Goal: Task Accomplishment & Management: Complete application form

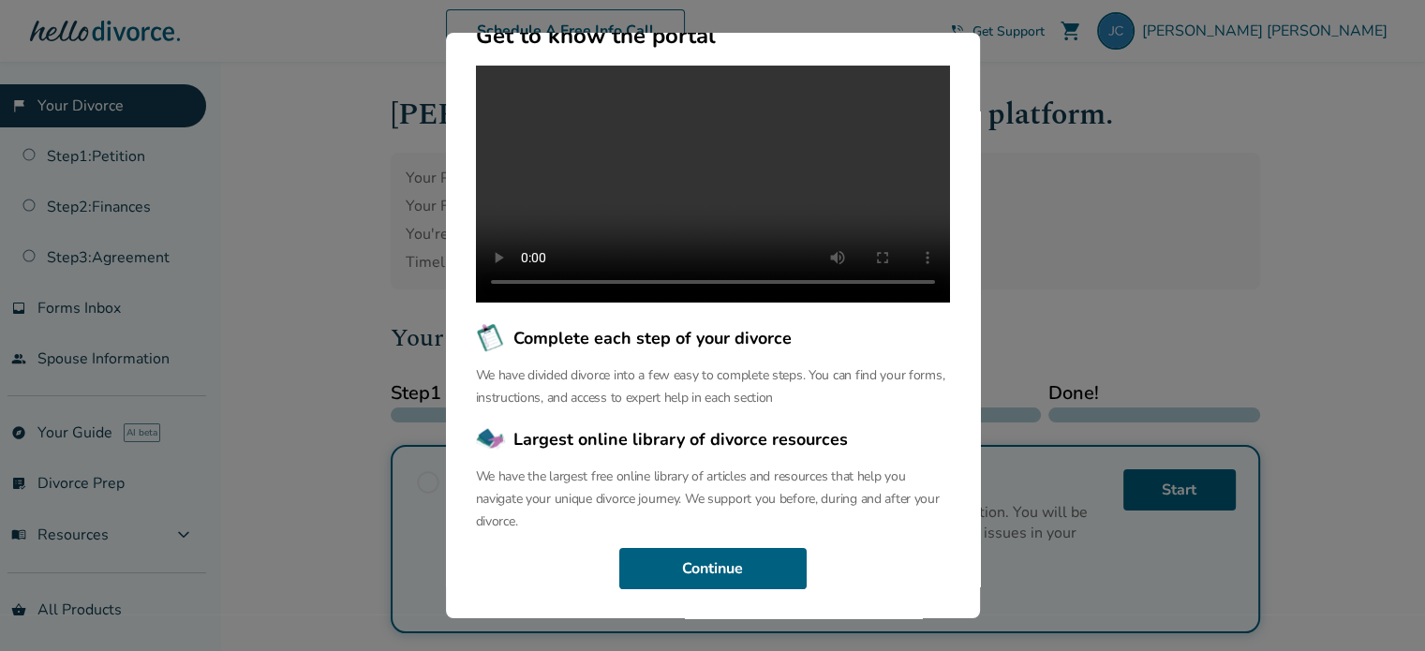
scroll to position [224, 0]
click at [698, 556] on button "Continue" at bounding box center [712, 568] width 187 height 41
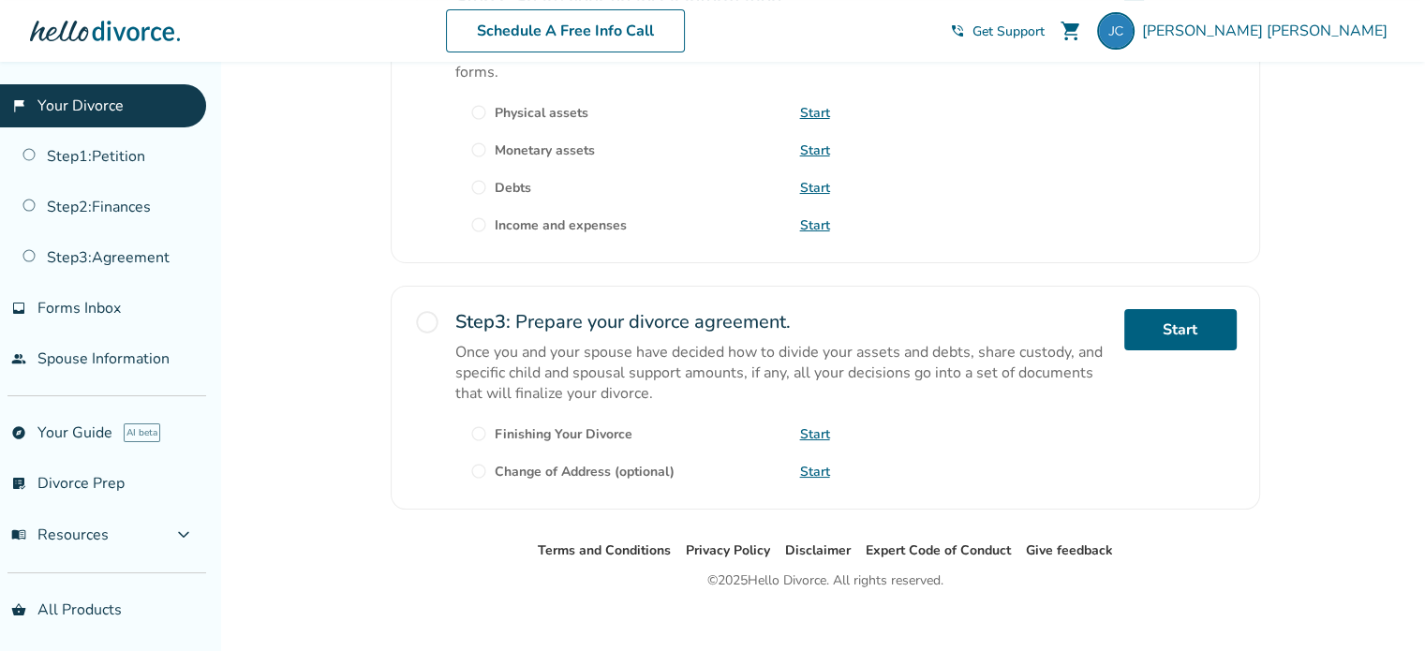
scroll to position [705, 0]
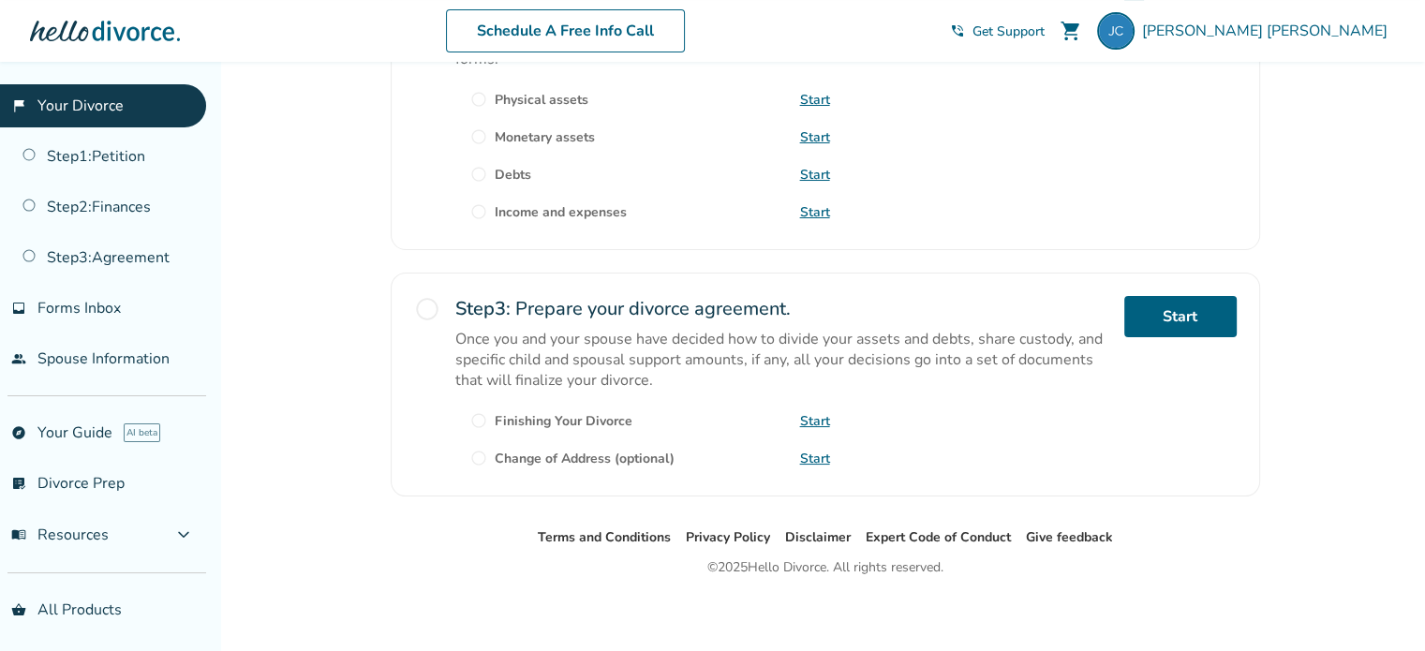
click at [188, 531] on span "expand_more" at bounding box center [183, 535] width 22 height 22
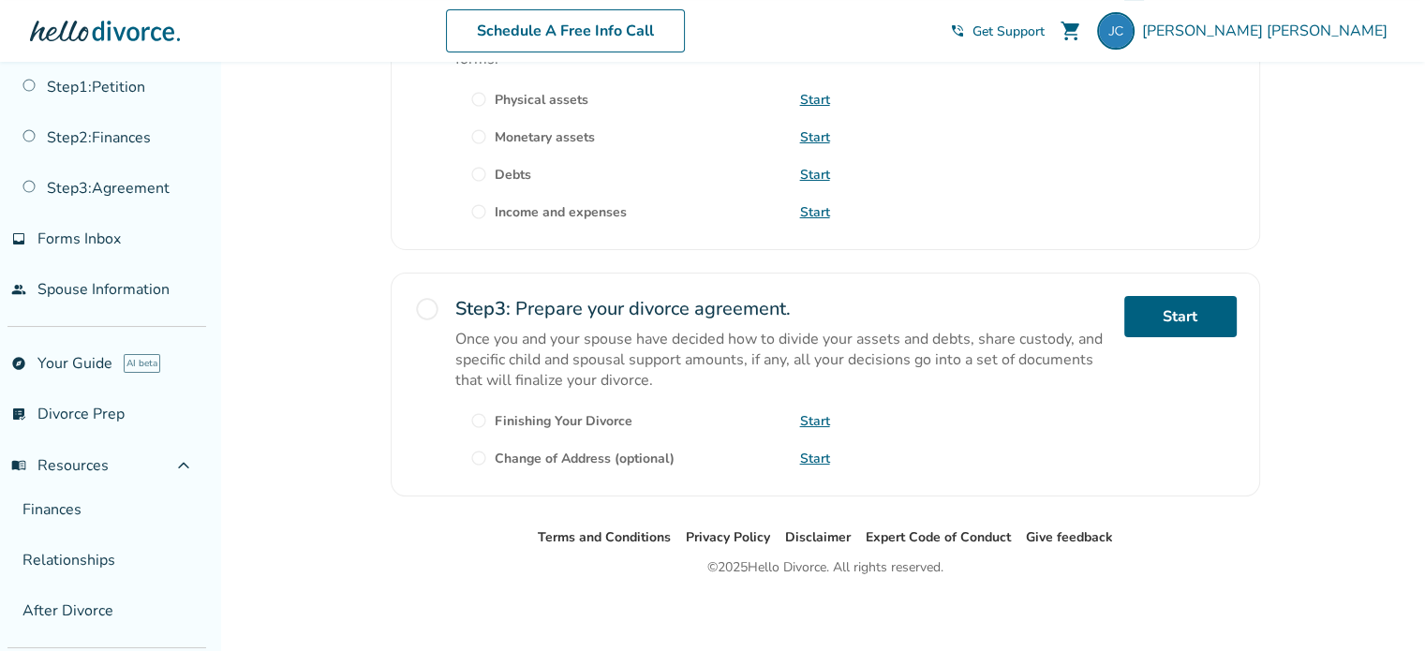
scroll to position [192, 0]
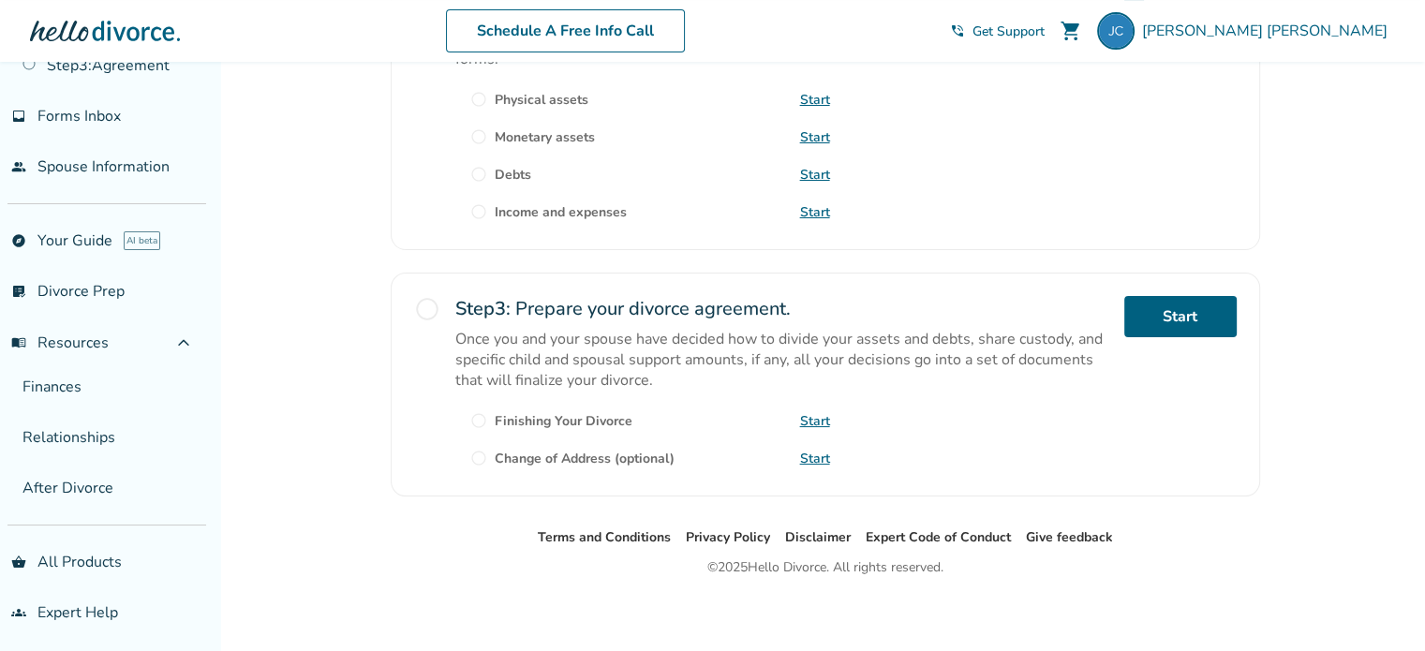
click at [99, 239] on link "explore Your Guide AI beta" at bounding box center [103, 240] width 206 height 43
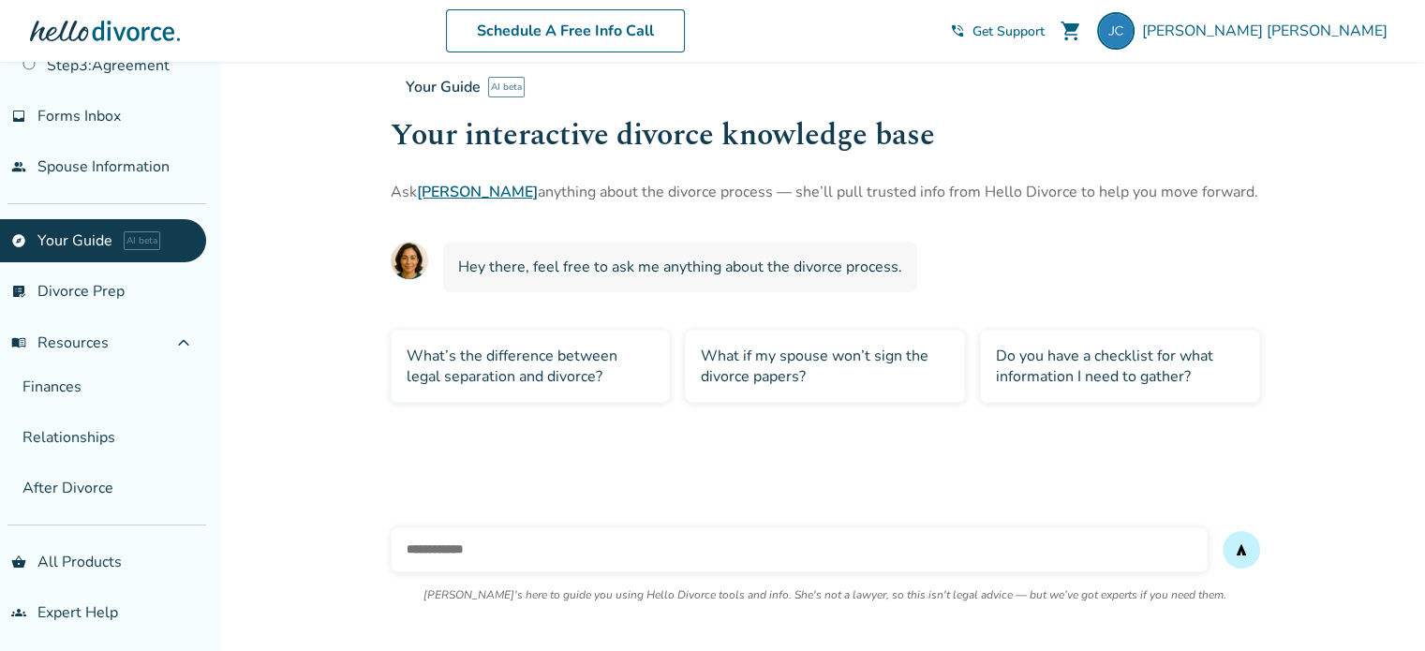
click at [106, 280] on link "list_alt_check Divorce Prep" at bounding box center [103, 291] width 206 height 43
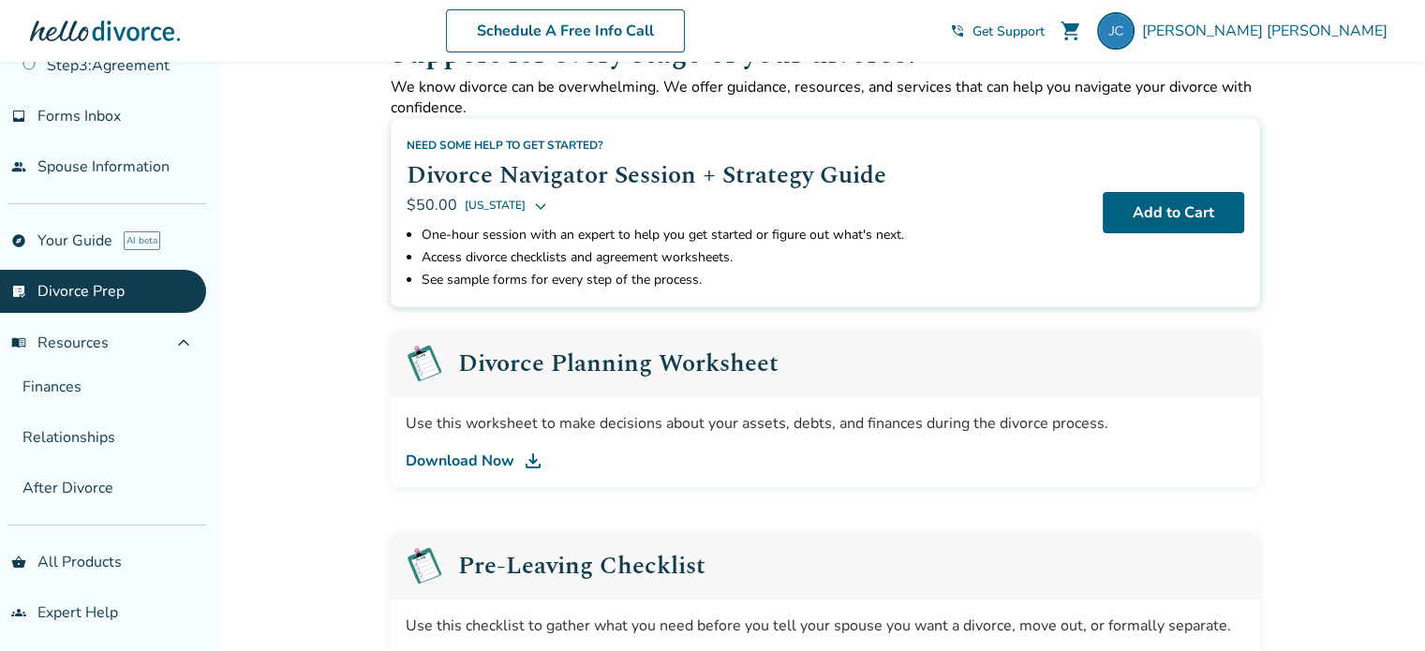
scroll to position [94, 0]
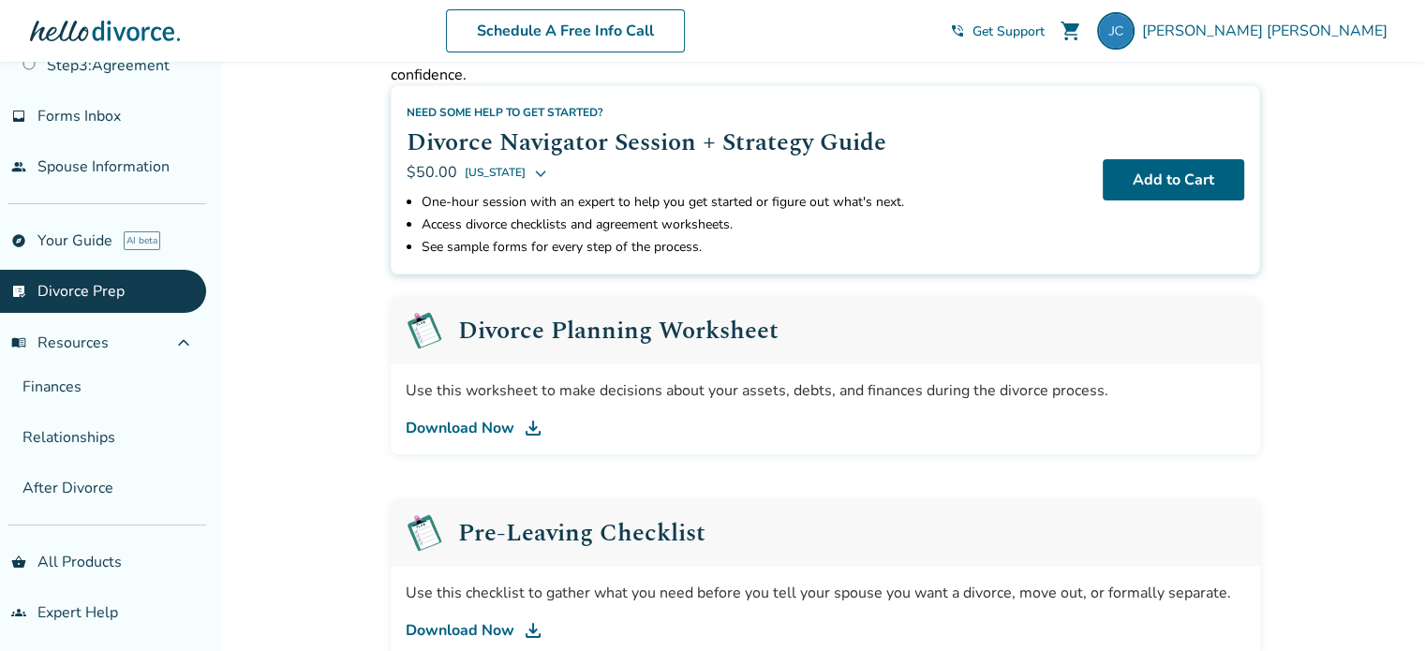
click at [506, 421] on link "Download Now" at bounding box center [825, 428] width 839 height 22
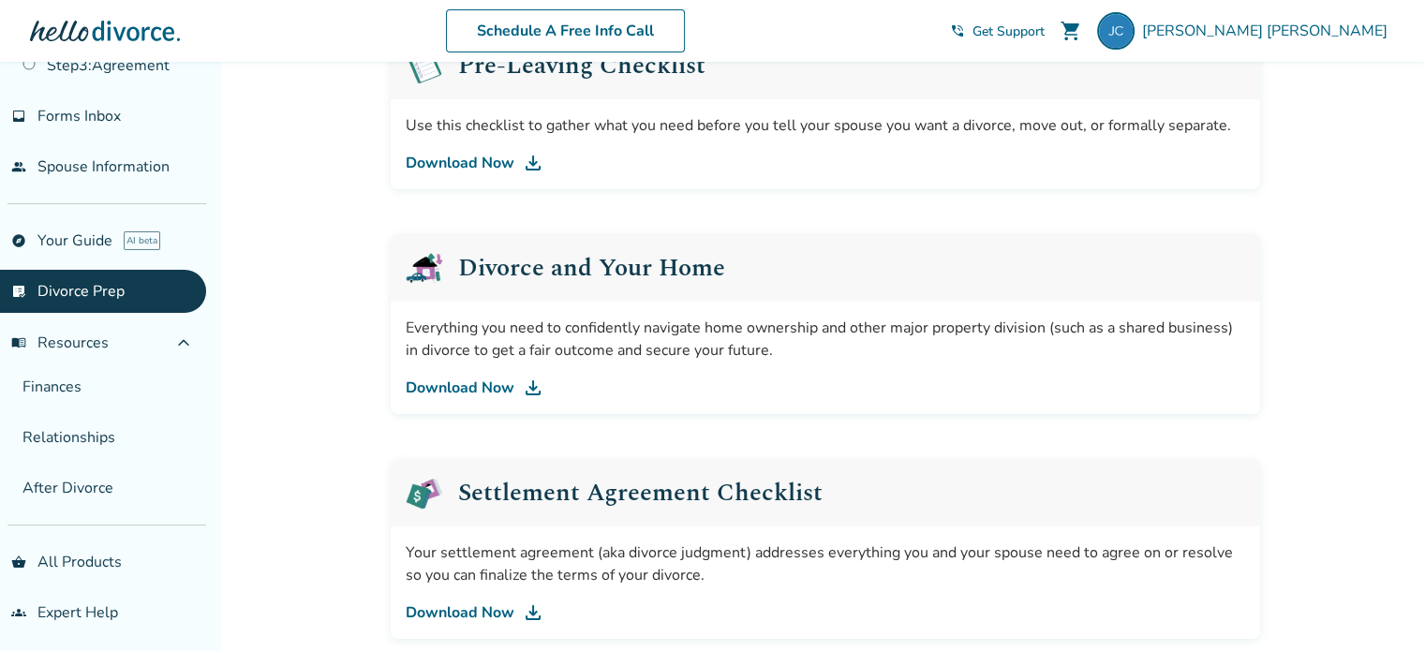
scroll to position [562, 0]
click at [495, 385] on link "Download Now" at bounding box center [825, 387] width 839 height 22
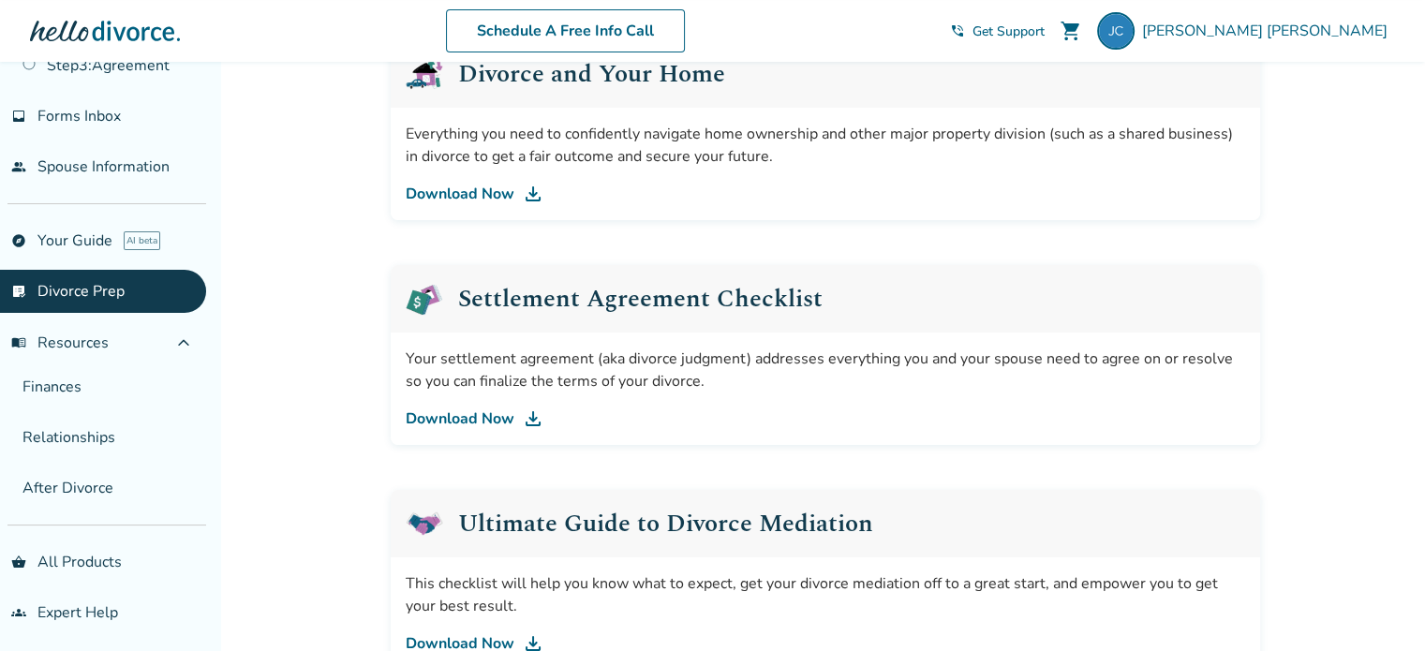
scroll to position [843, 0]
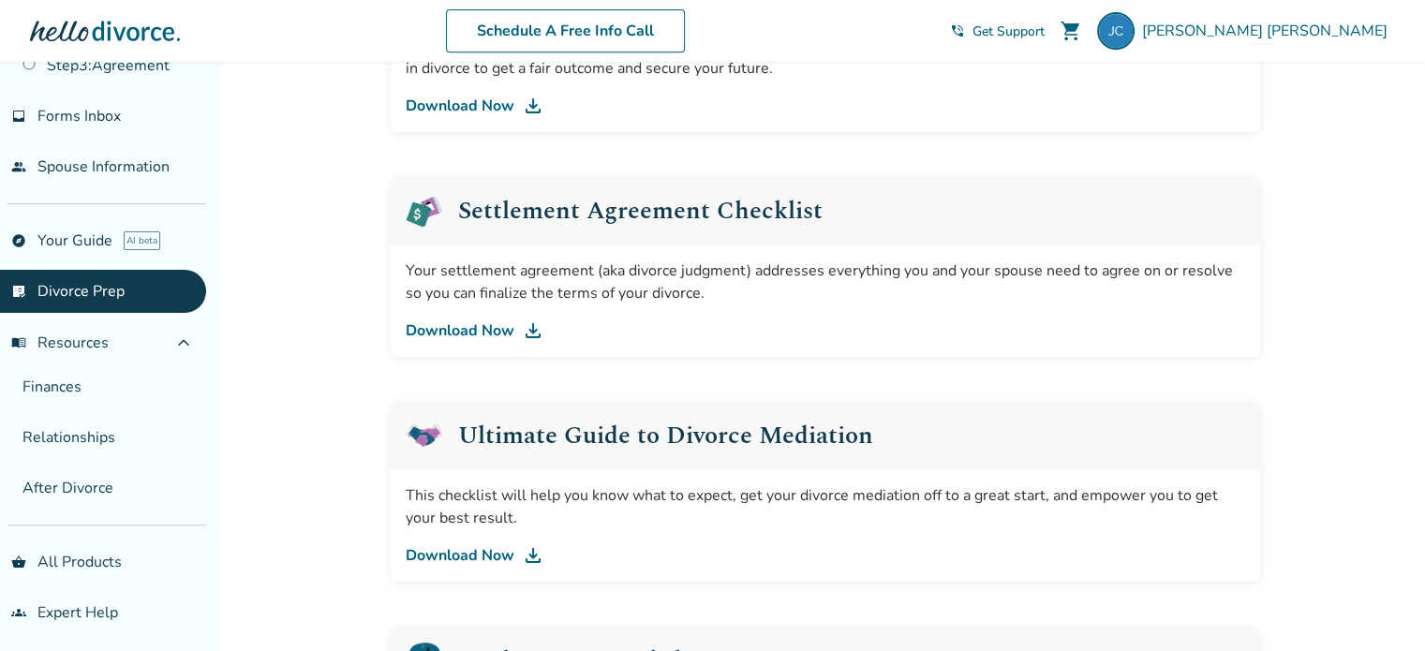
click at [537, 332] on img at bounding box center [533, 330] width 22 height 22
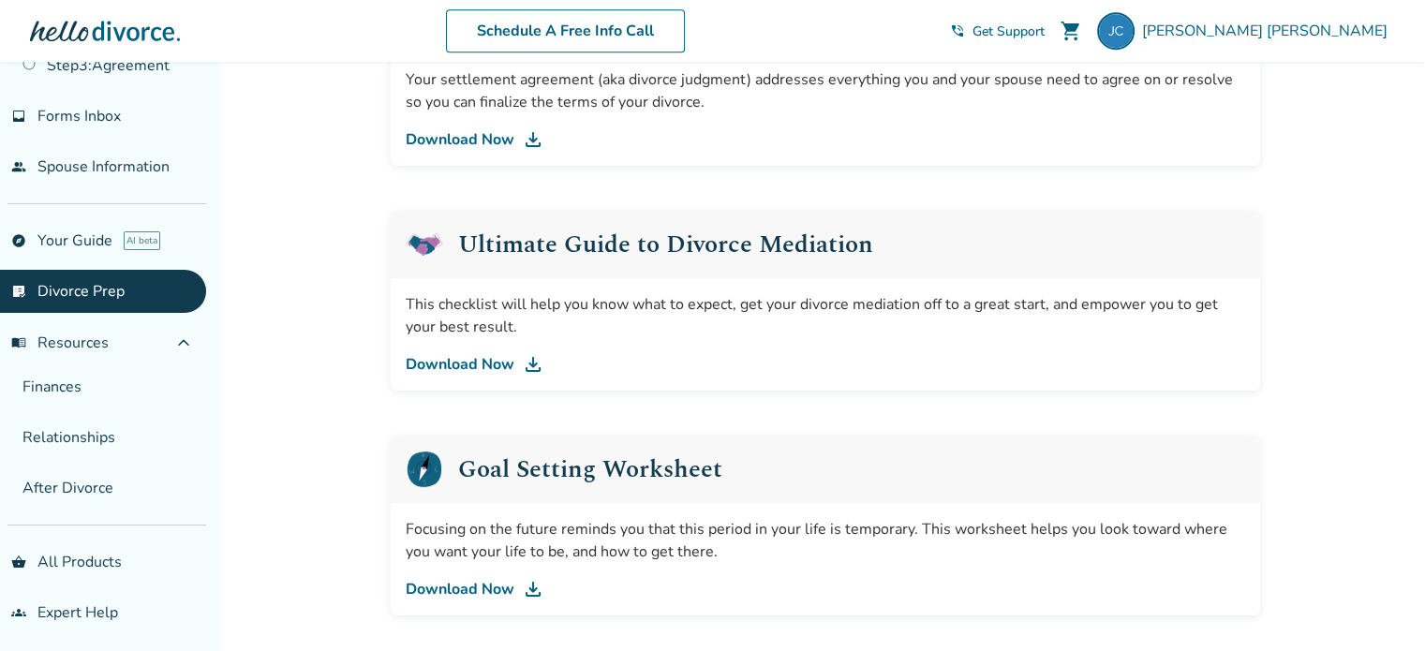
scroll to position [1124, 0]
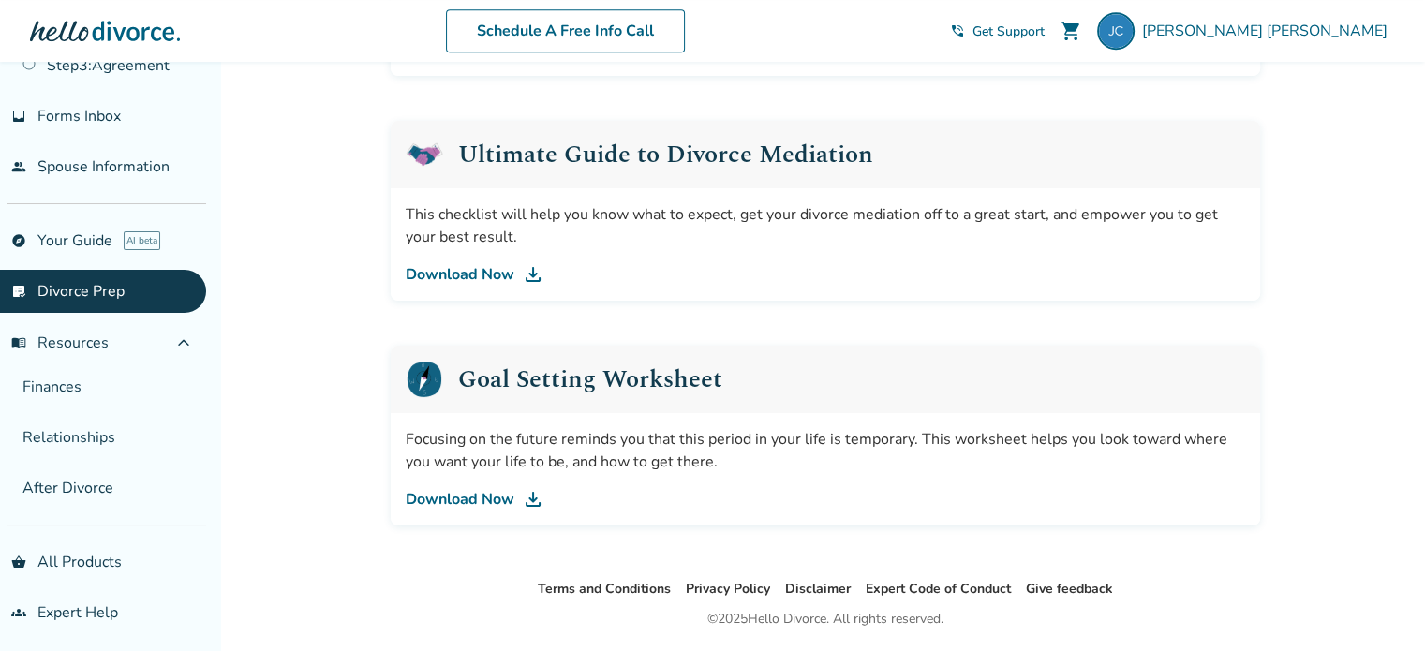
click at [477, 273] on link "Download Now" at bounding box center [825, 274] width 839 height 22
click at [82, 390] on link "Finances" at bounding box center [103, 386] width 206 height 43
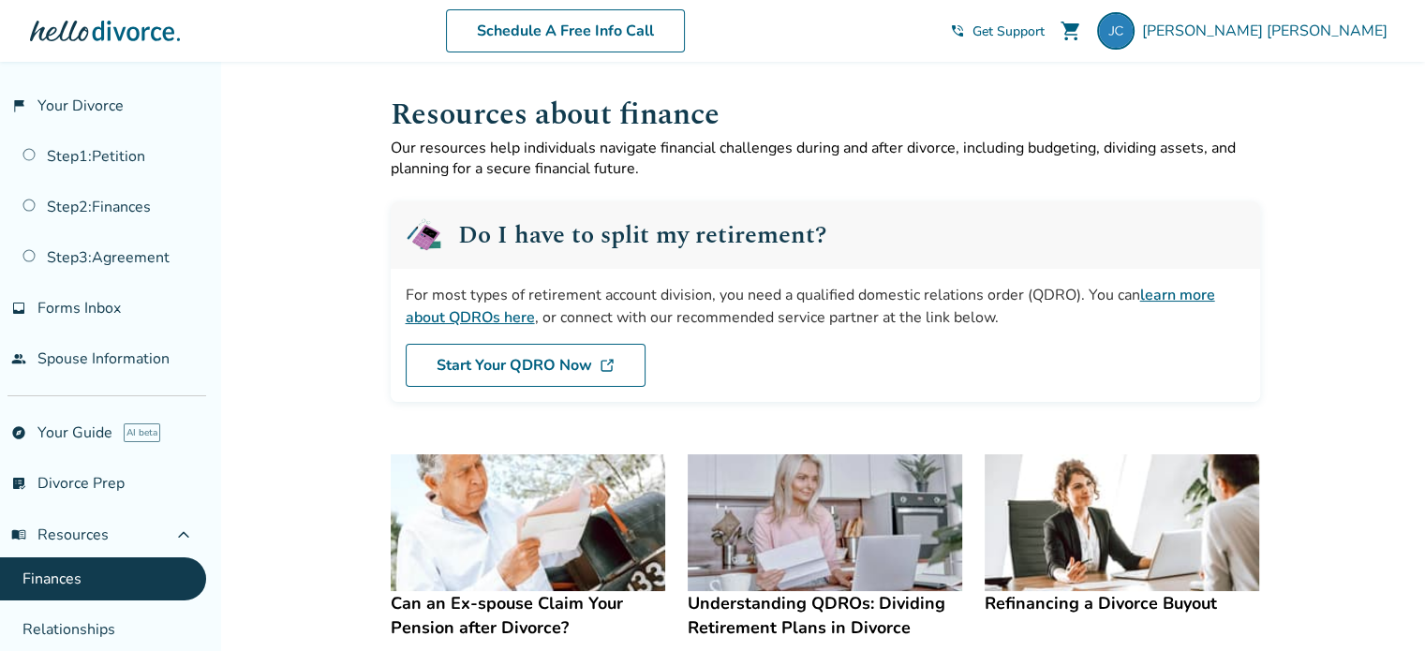
click at [64, 359] on link "people Spouse Information" at bounding box center [103, 358] width 206 height 43
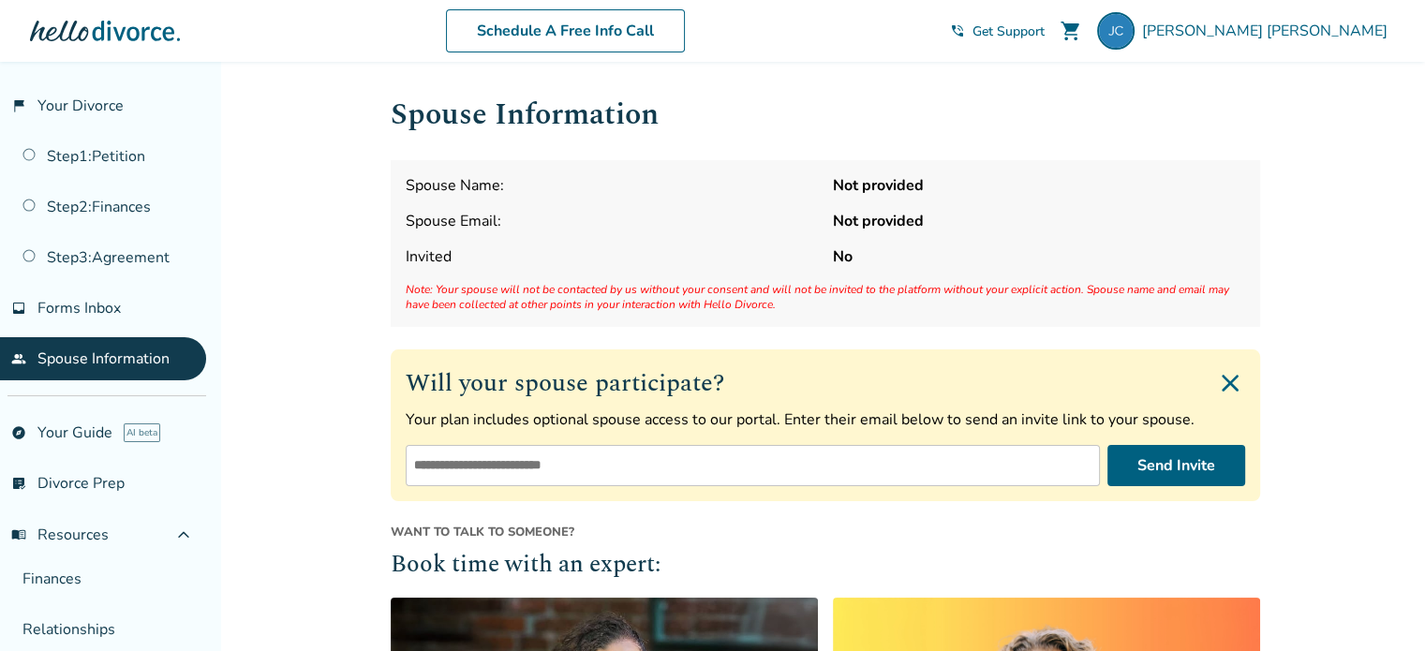
click at [117, 303] on span "Forms Inbox" at bounding box center [78, 308] width 83 height 21
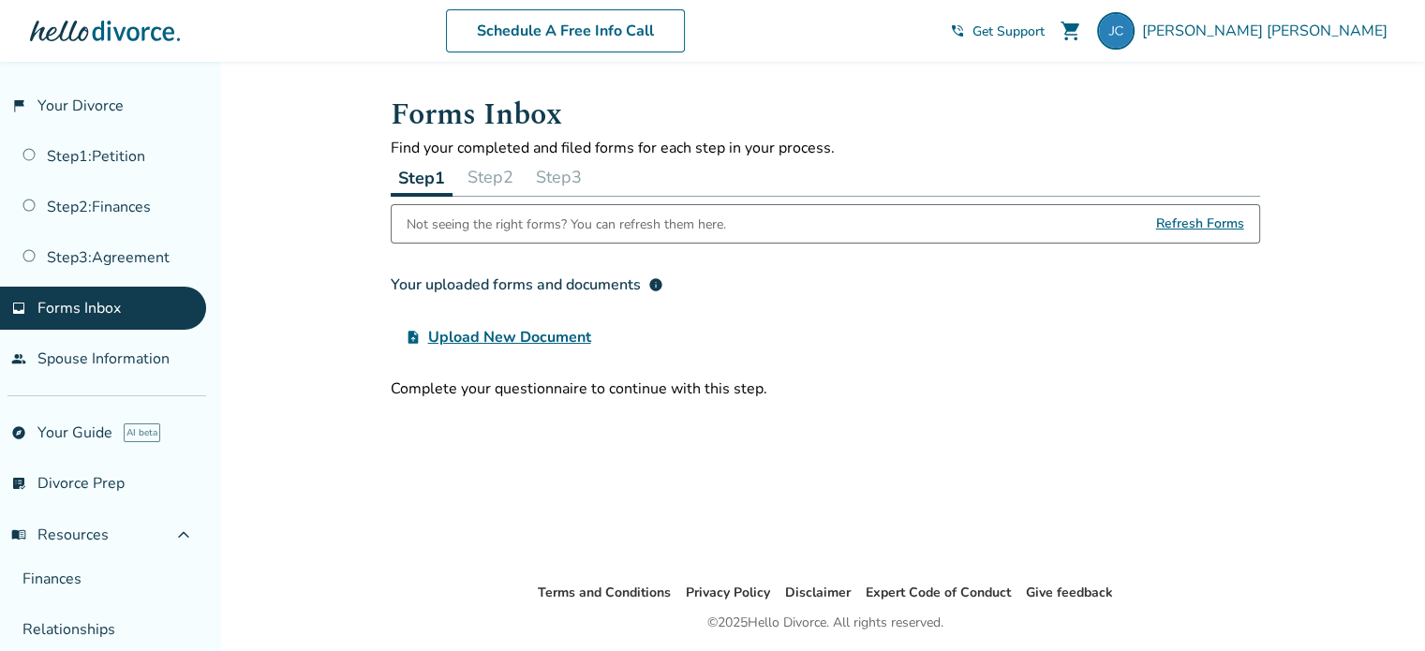
click at [504, 226] on div "Not seeing the right forms? You can refresh them here." at bounding box center [566, 223] width 319 height 37
click at [503, 187] on button "Step 2" at bounding box center [490, 176] width 61 height 37
click at [559, 184] on button "Step 3" at bounding box center [558, 176] width 61 height 37
click at [433, 182] on button "Step 1" at bounding box center [421, 176] width 61 height 37
click at [101, 210] on link "Step 2 : Finances" at bounding box center [103, 207] width 206 height 43
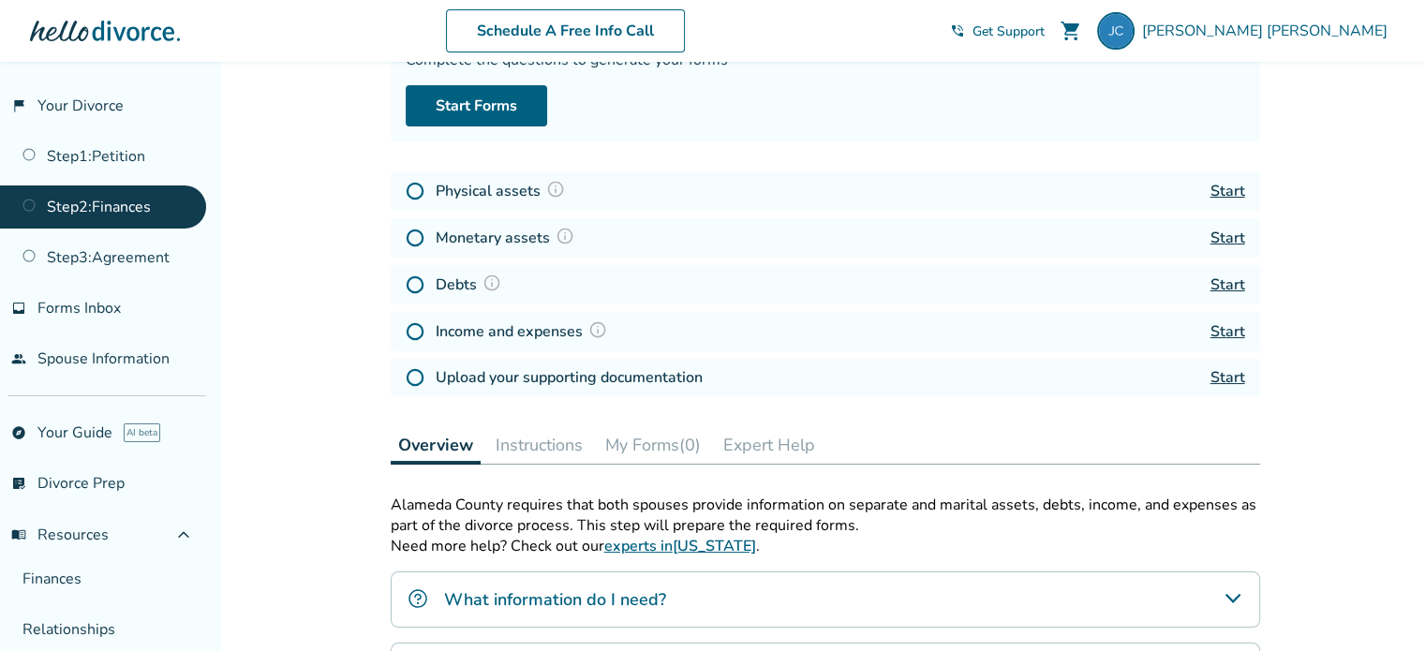
scroll to position [187, 0]
click at [637, 334] on div "Income and expenses Start" at bounding box center [825, 330] width 869 height 39
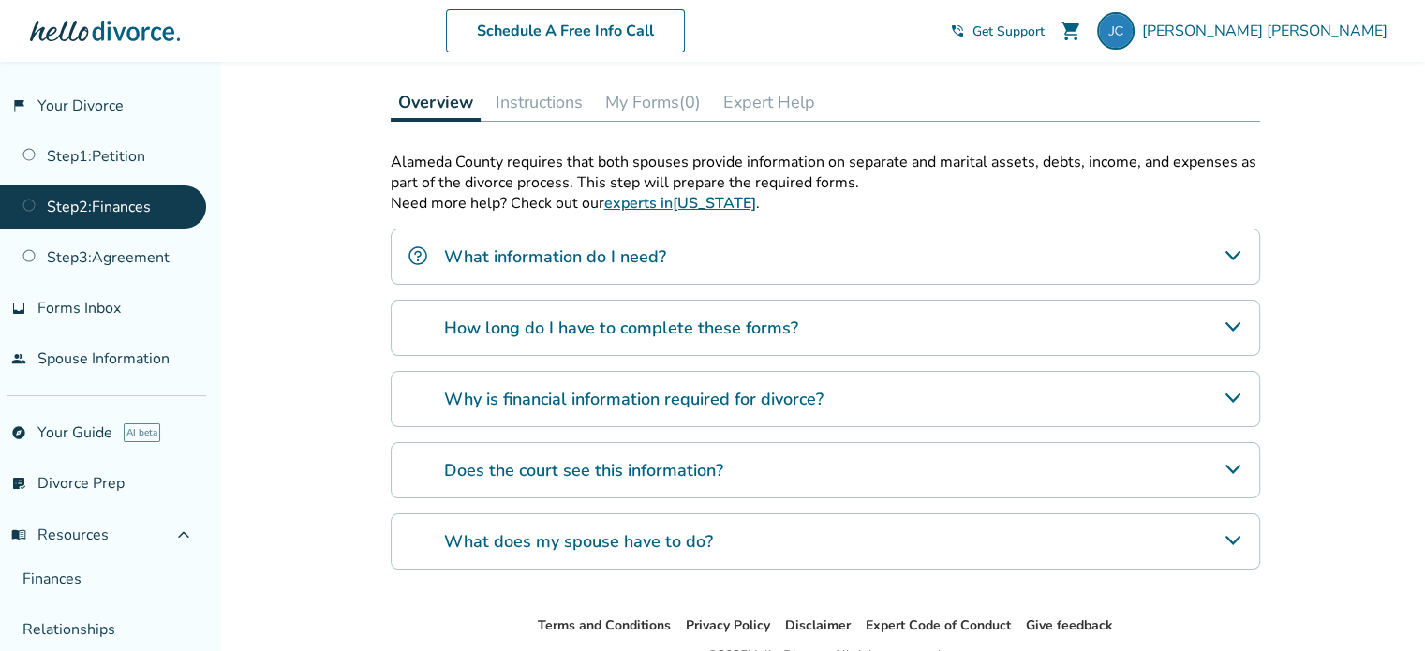
scroll to position [562, 0]
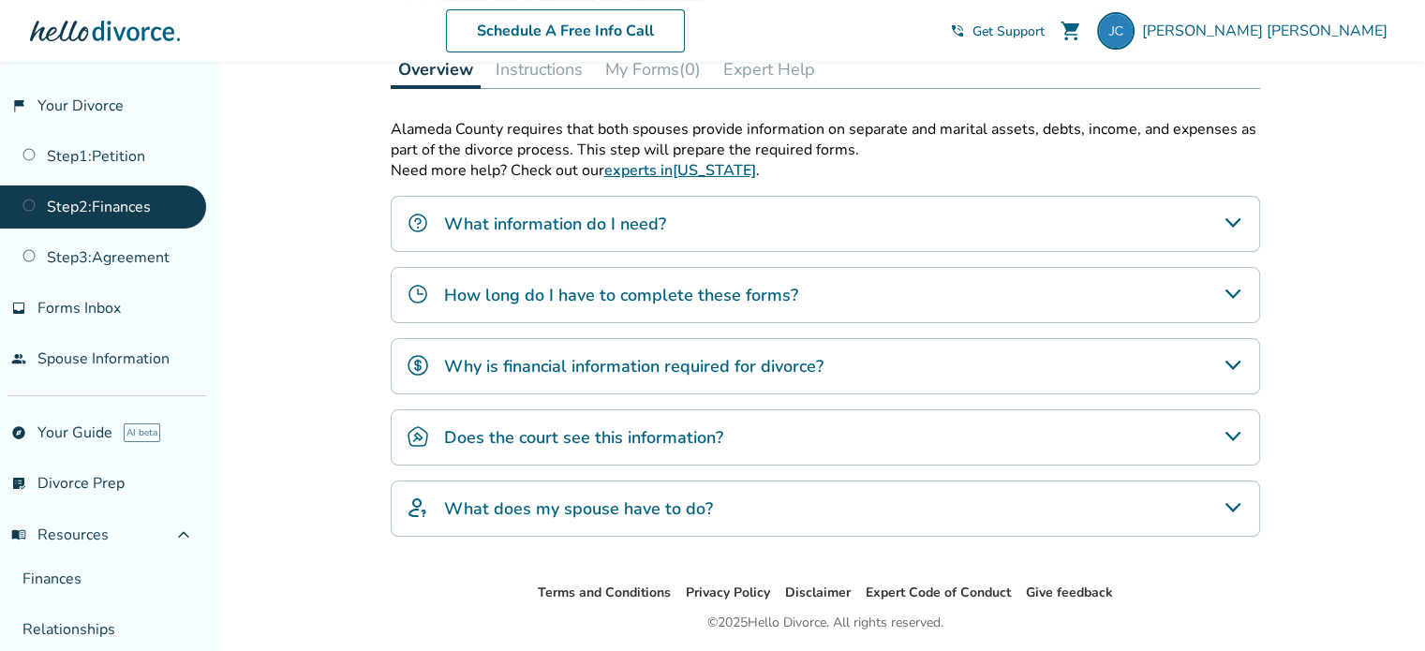
click at [1230, 354] on icon "Why is financial information required for divorce?" at bounding box center [1233, 365] width 22 height 22
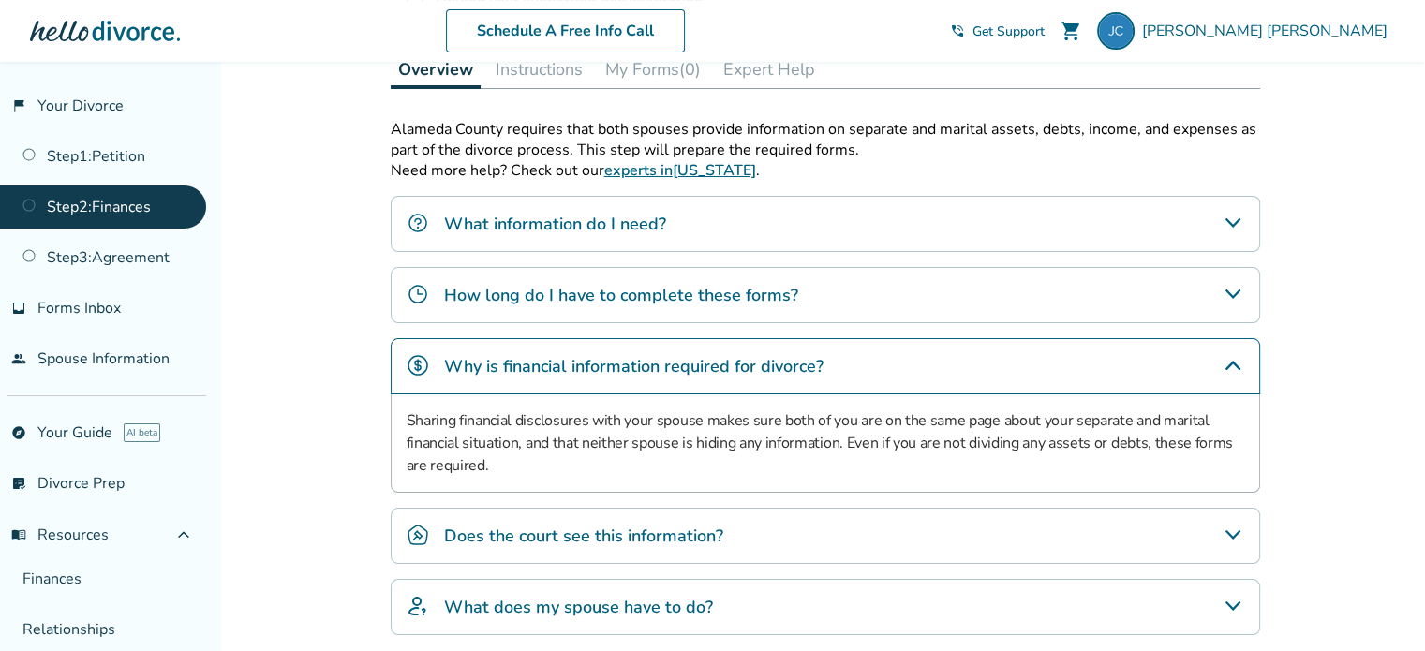
click at [1230, 354] on icon "Why is financial information required for divorce?" at bounding box center [1233, 365] width 22 height 22
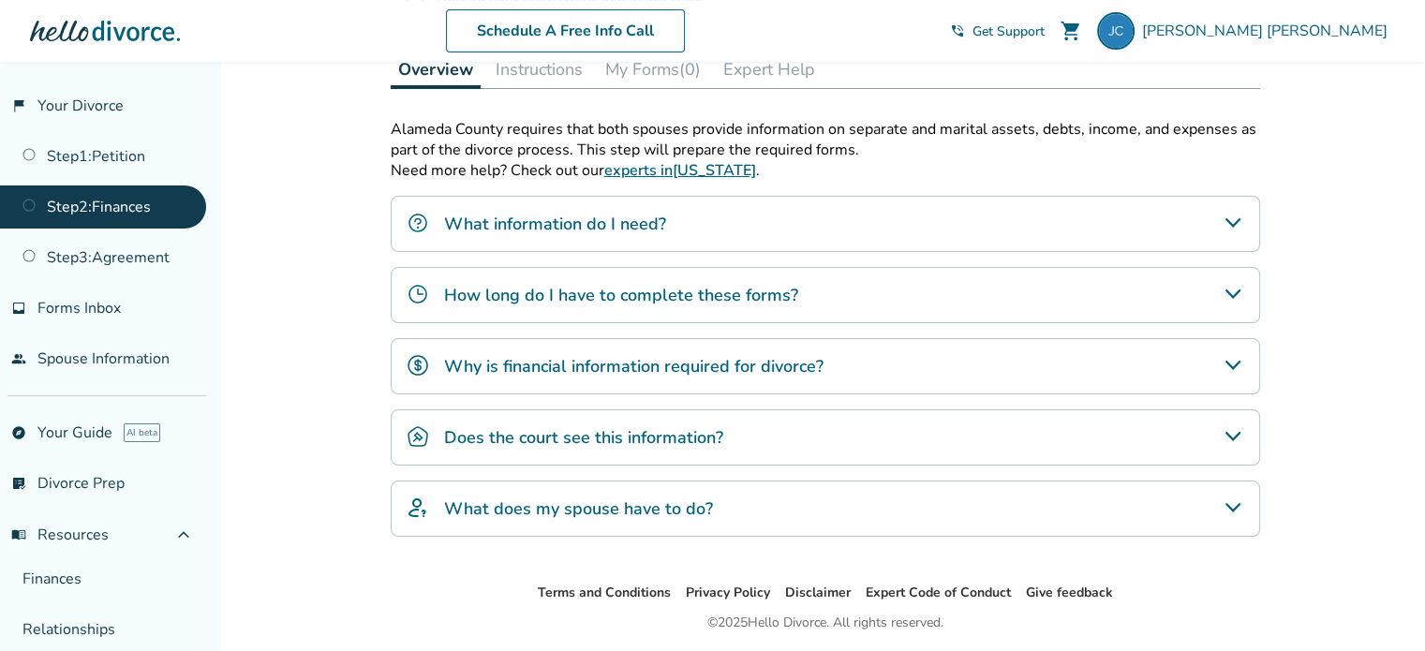
click at [1239, 433] on icon "Does the court see this information?" at bounding box center [1233, 436] width 22 height 22
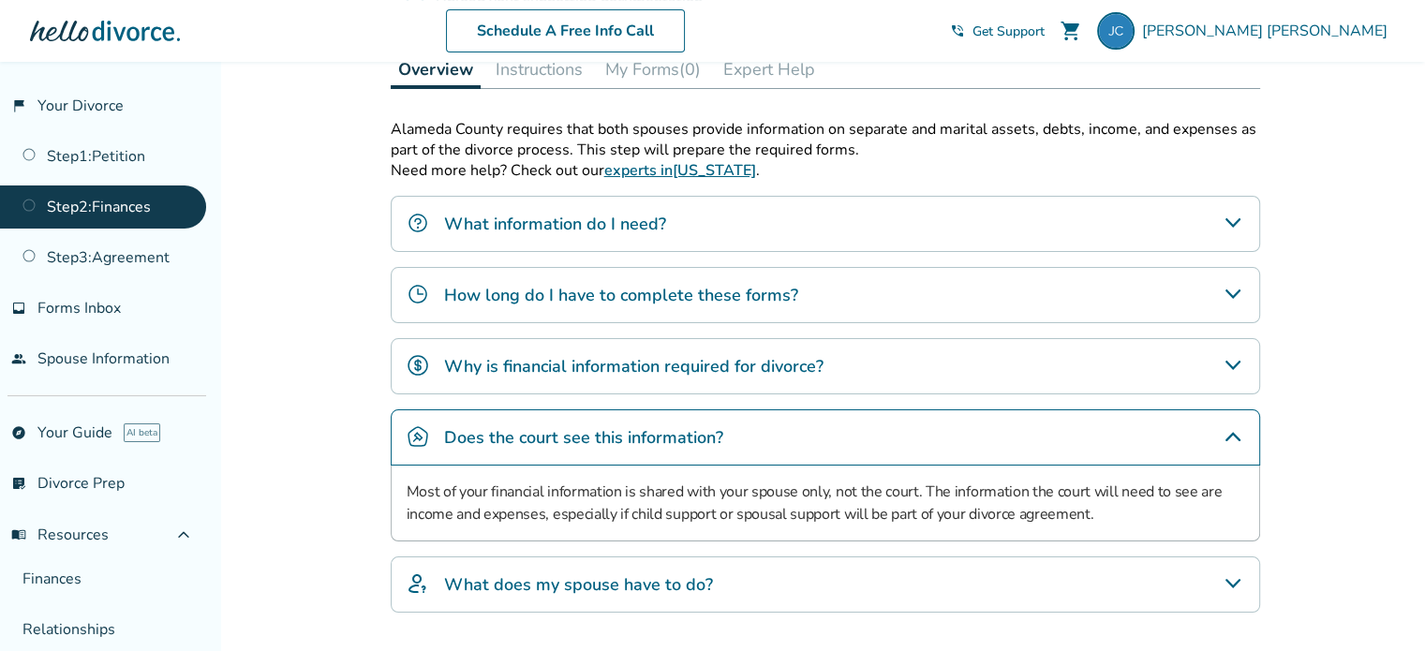
click at [1231, 433] on icon "Does the court see this information?" at bounding box center [1233, 436] width 15 height 9
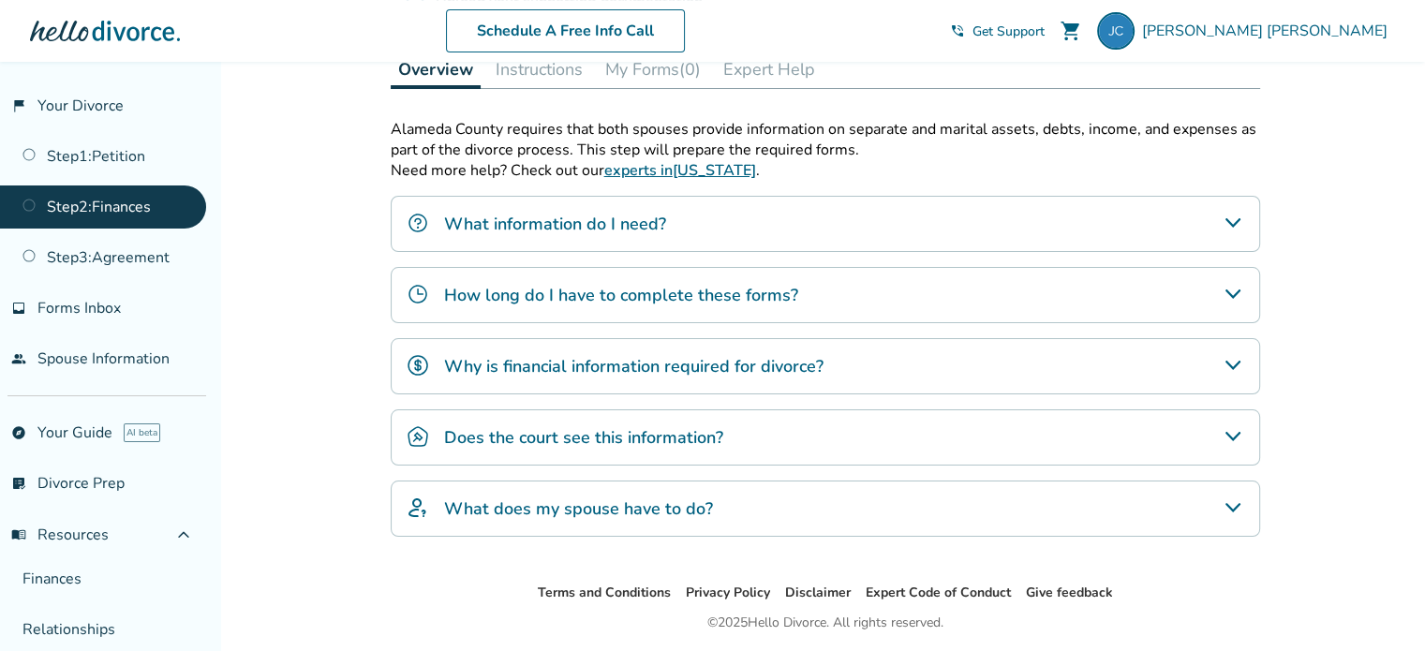
click at [1226, 497] on icon "What does my spouse have to do?" at bounding box center [1233, 508] width 22 height 22
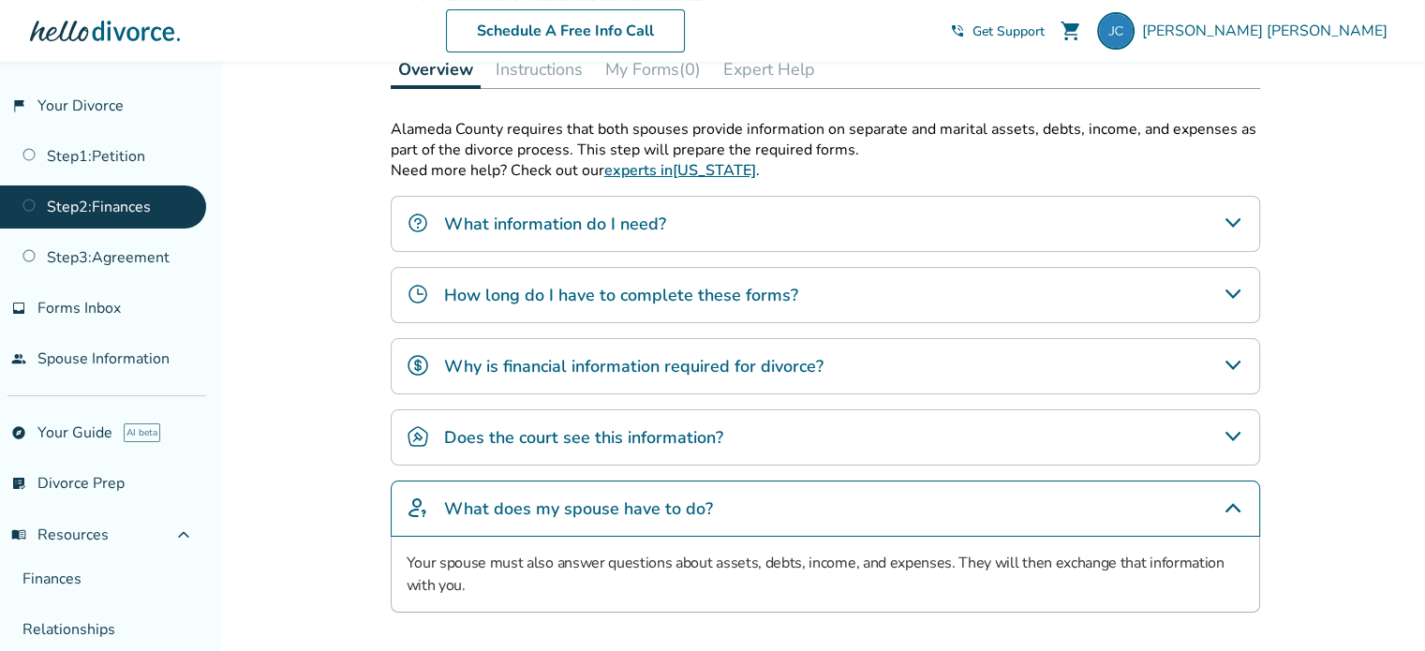
click at [1238, 500] on icon "What does my spouse have to do?" at bounding box center [1233, 508] width 22 height 22
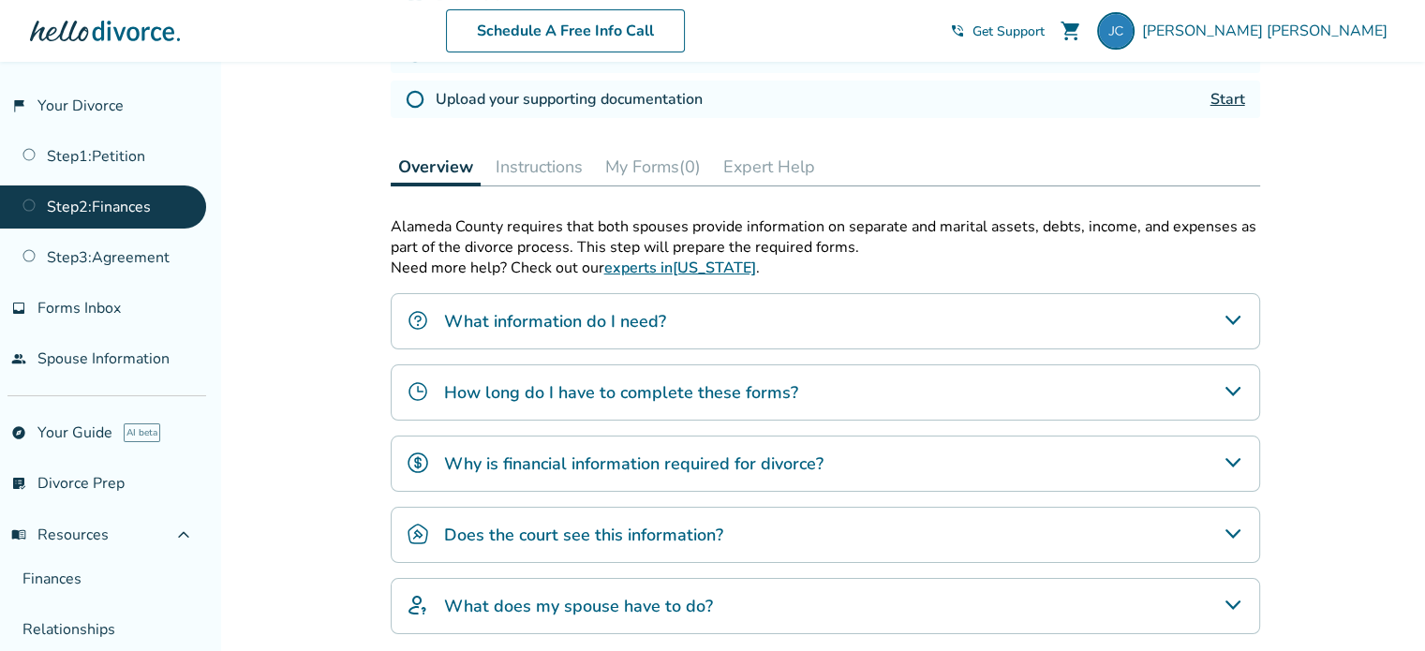
scroll to position [433, 0]
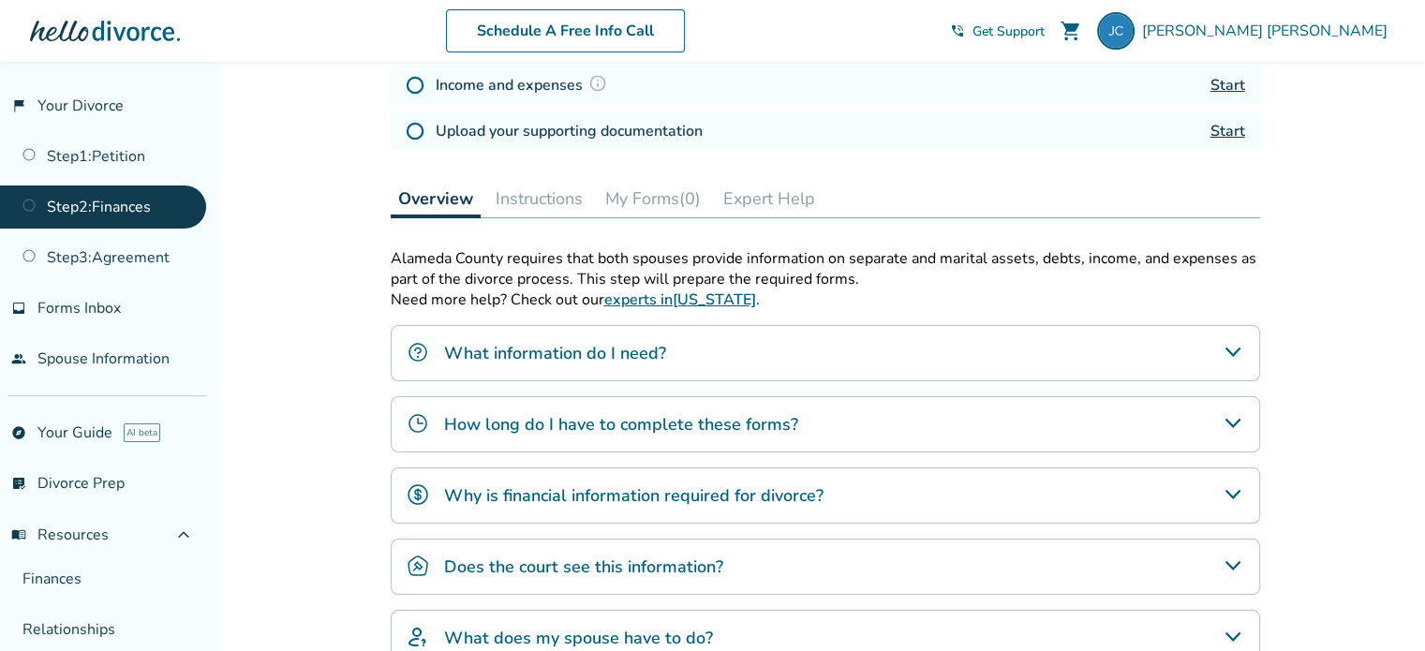
click at [527, 195] on button "Instructions" at bounding box center [539, 198] width 102 height 37
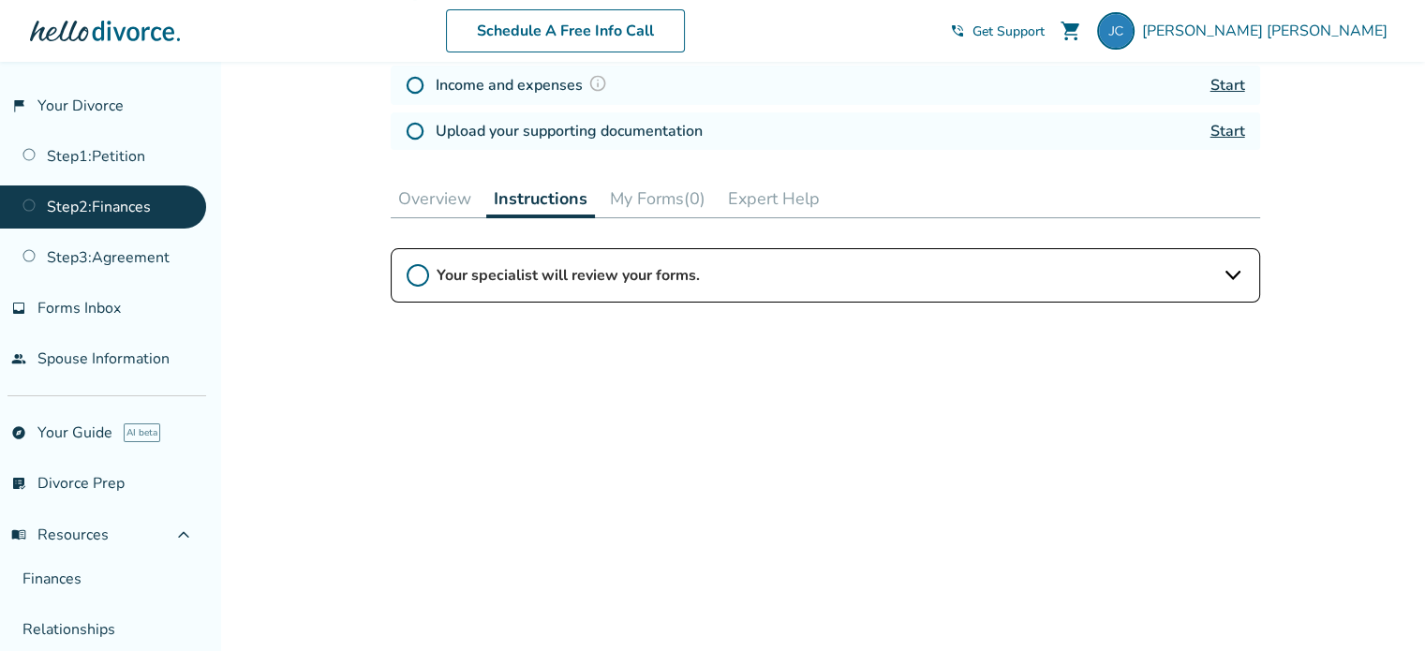
click at [1232, 269] on icon at bounding box center [1233, 275] width 22 height 22
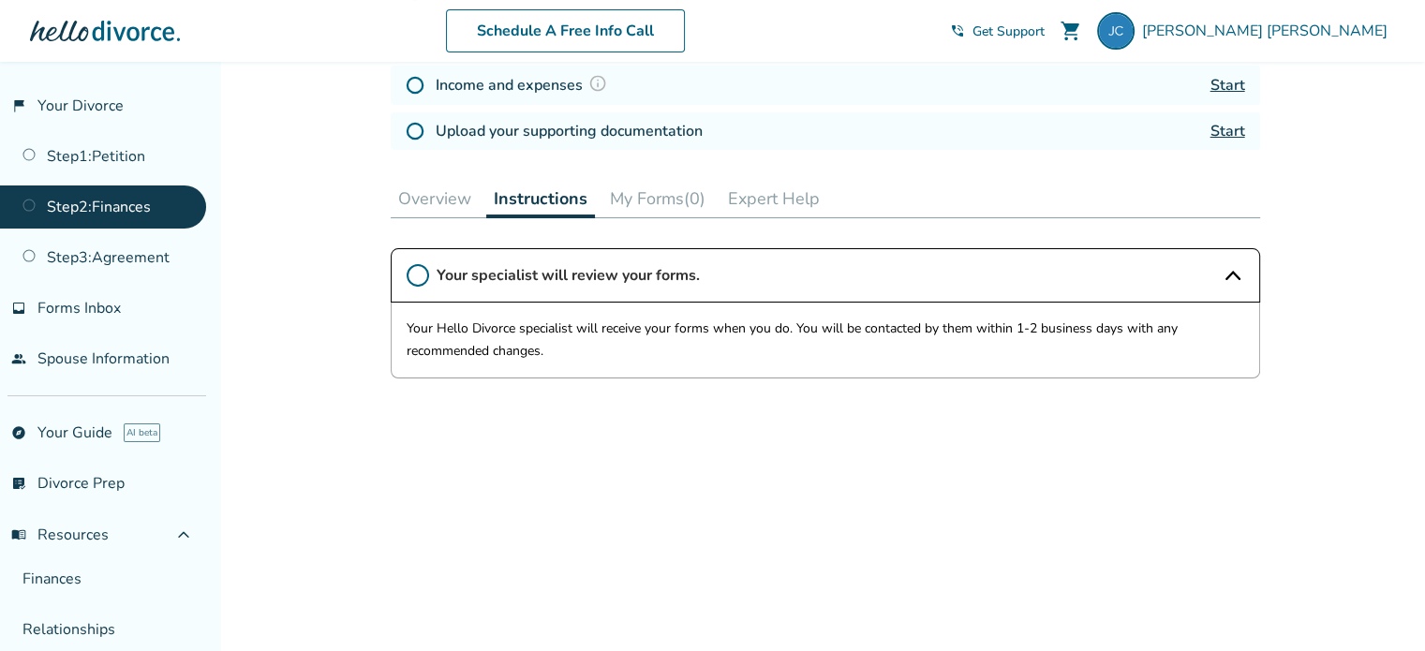
click at [643, 184] on button "My Forms (0)" at bounding box center [657, 198] width 111 height 37
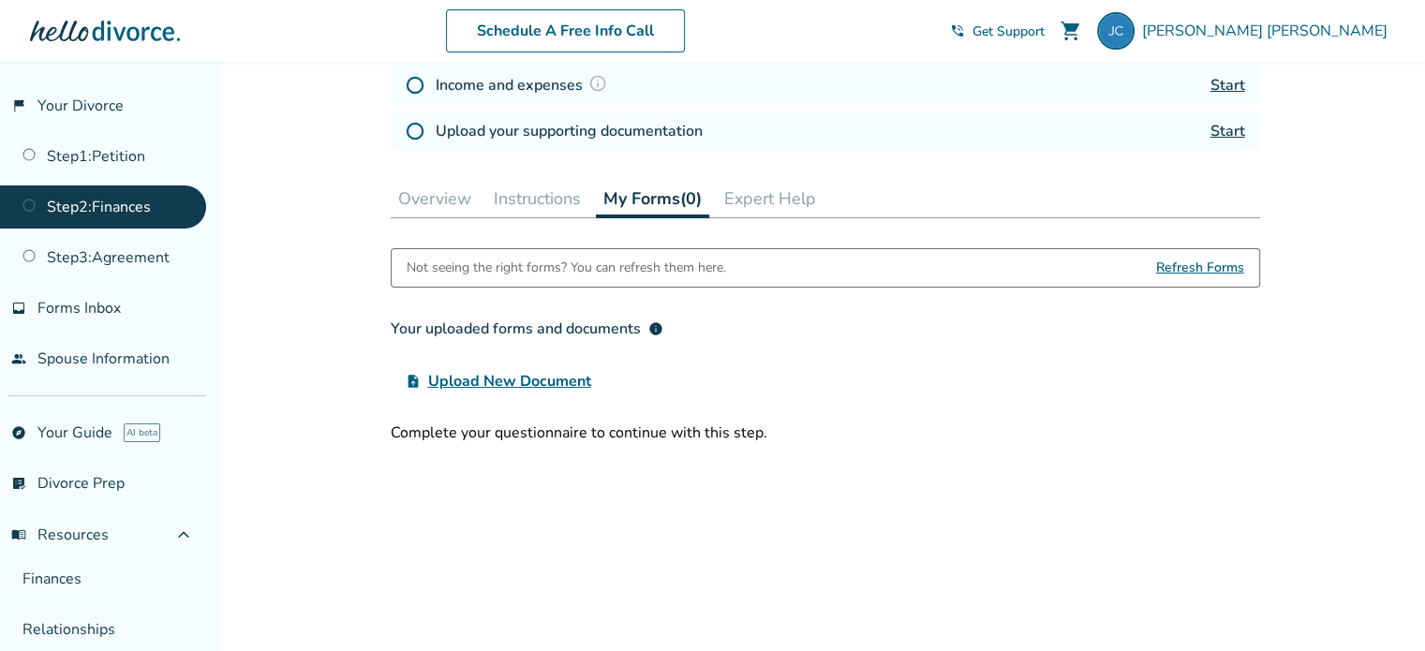
click at [774, 194] on button "Expert Help" at bounding box center [770, 198] width 107 height 37
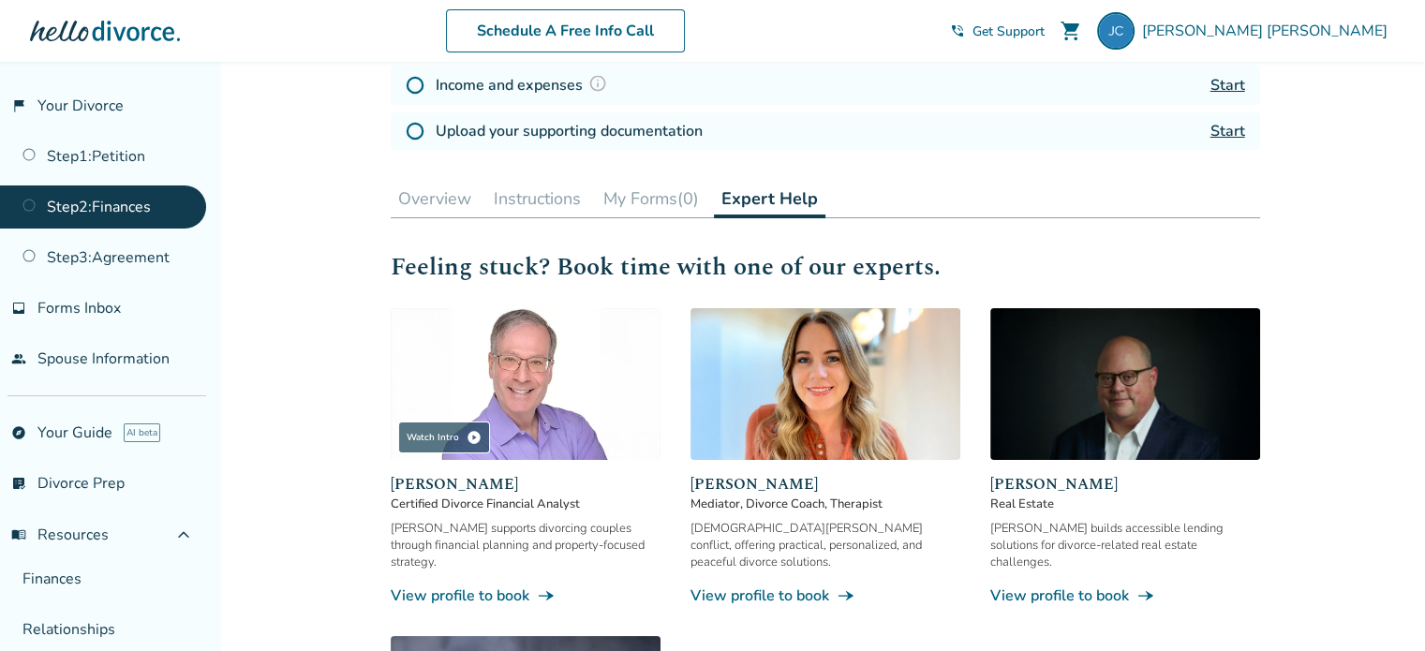
click at [658, 196] on button "My Forms (0)" at bounding box center [651, 198] width 111 height 37
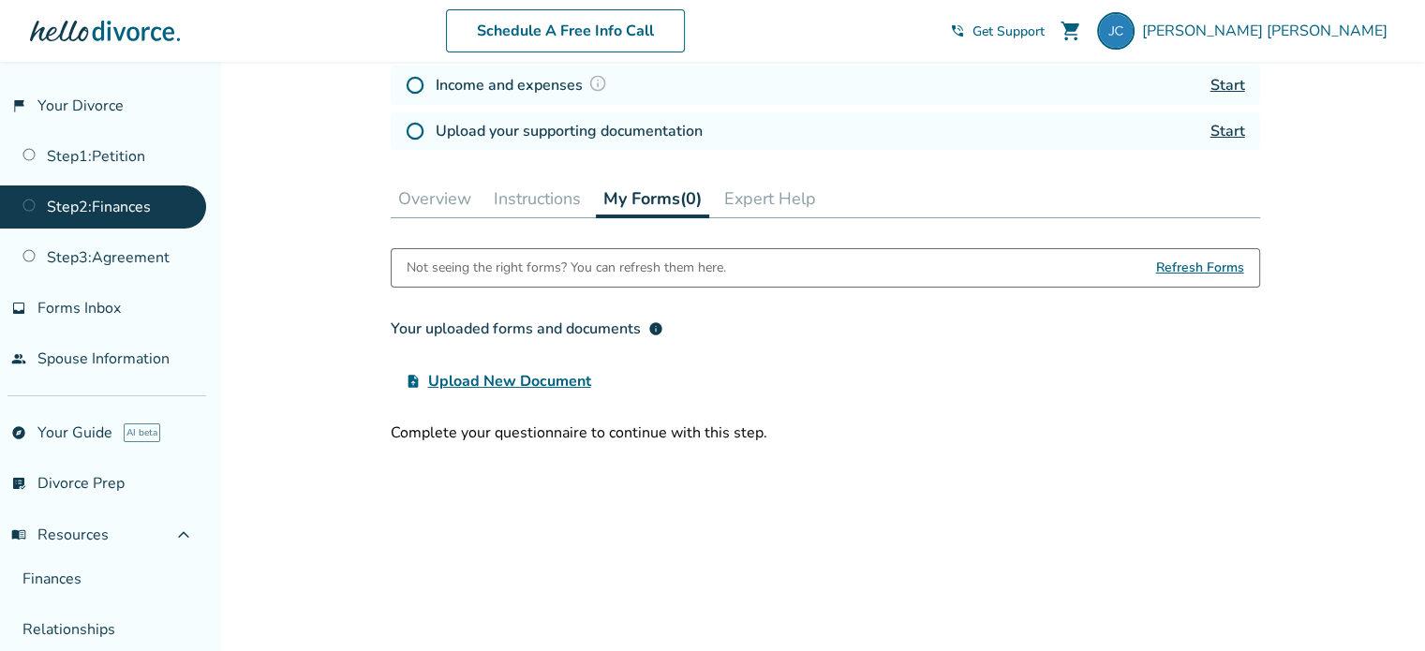
click at [514, 379] on span "Upload New Document" at bounding box center [509, 381] width 163 height 22
click at [0, 0] on input "upload_file Upload New Document" at bounding box center [0, 0] width 0 height 0
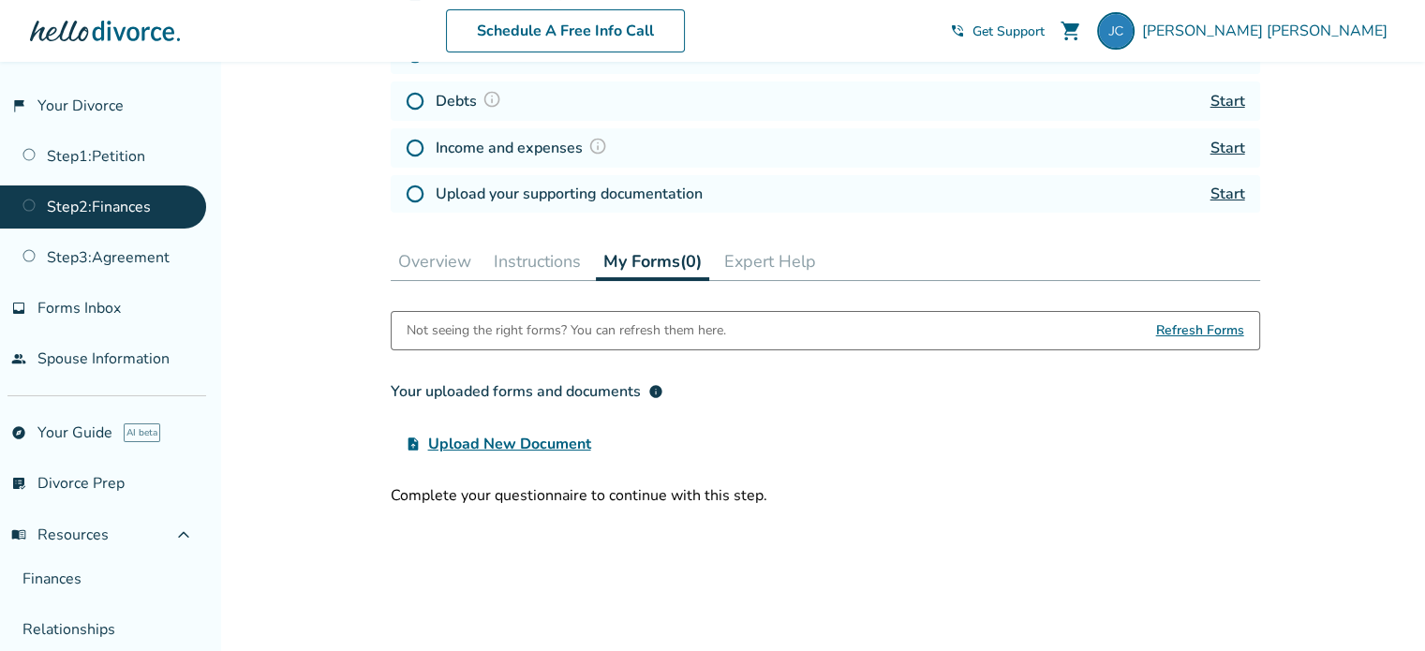
scroll to position [339, 0]
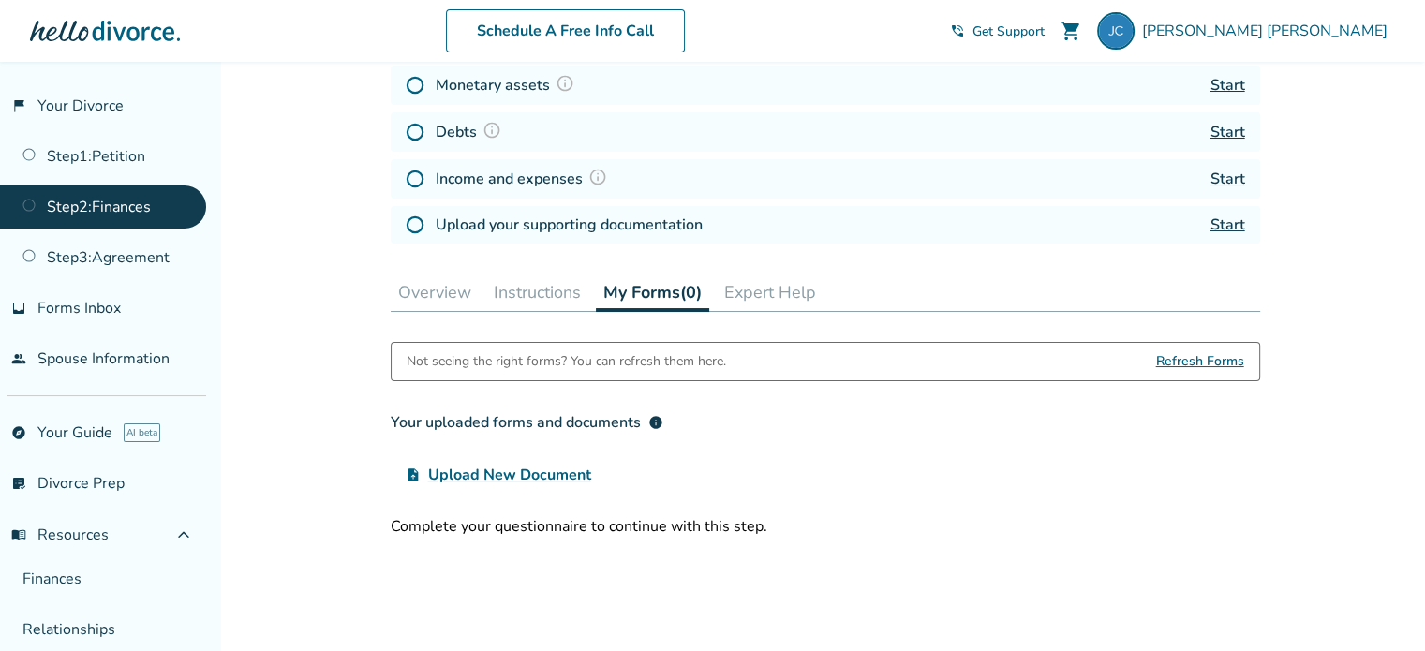
click at [1229, 220] on link "Start" at bounding box center [1228, 225] width 35 height 21
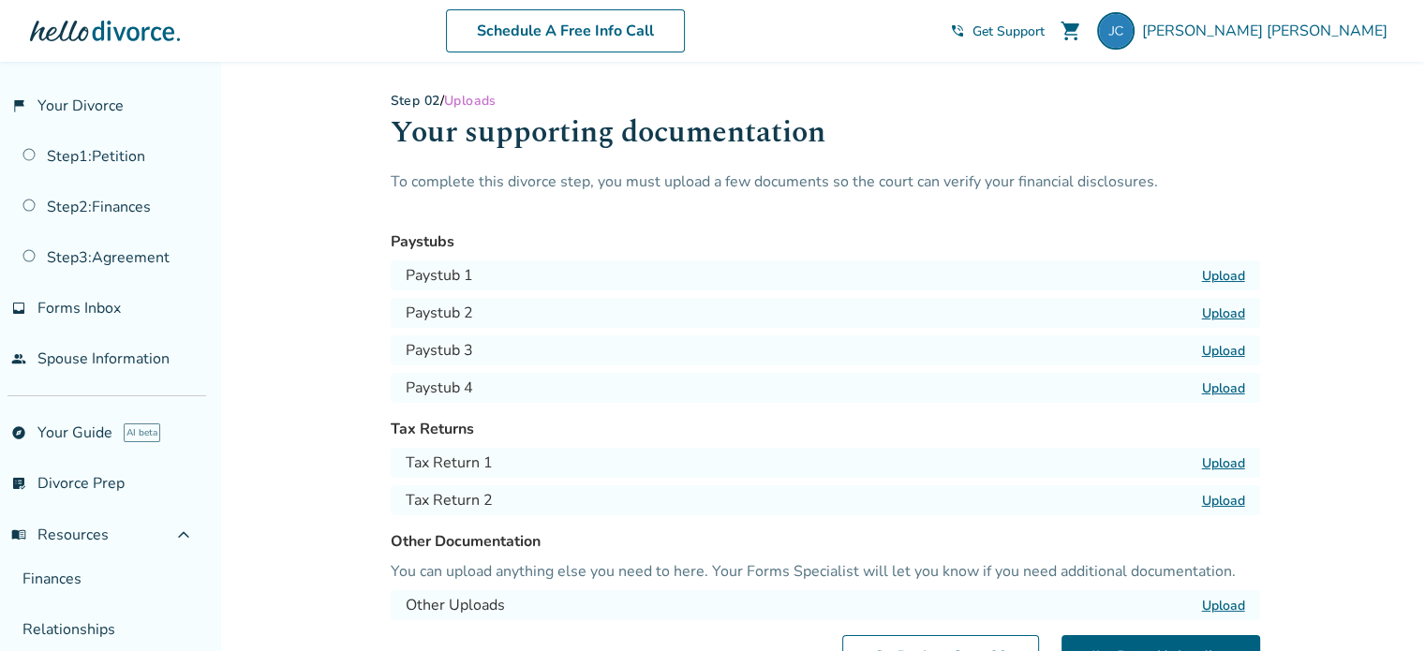
click at [335, 130] on div "Added to cart Step 0 2 / Uploads Your supporting documentation To complete this…" at bounding box center [712, 451] width 1425 height 778
click at [91, 107] on link "flag_2 Your Divorce" at bounding box center [103, 105] width 206 height 43
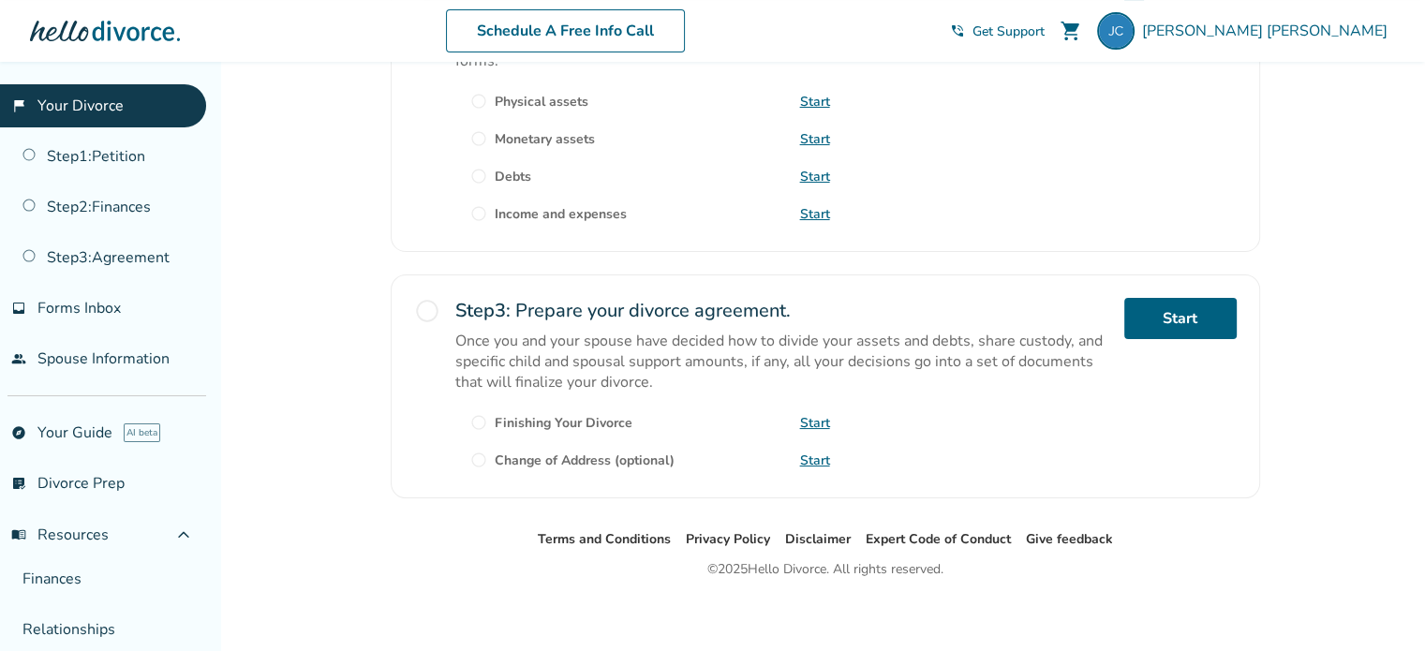
scroll to position [705, 0]
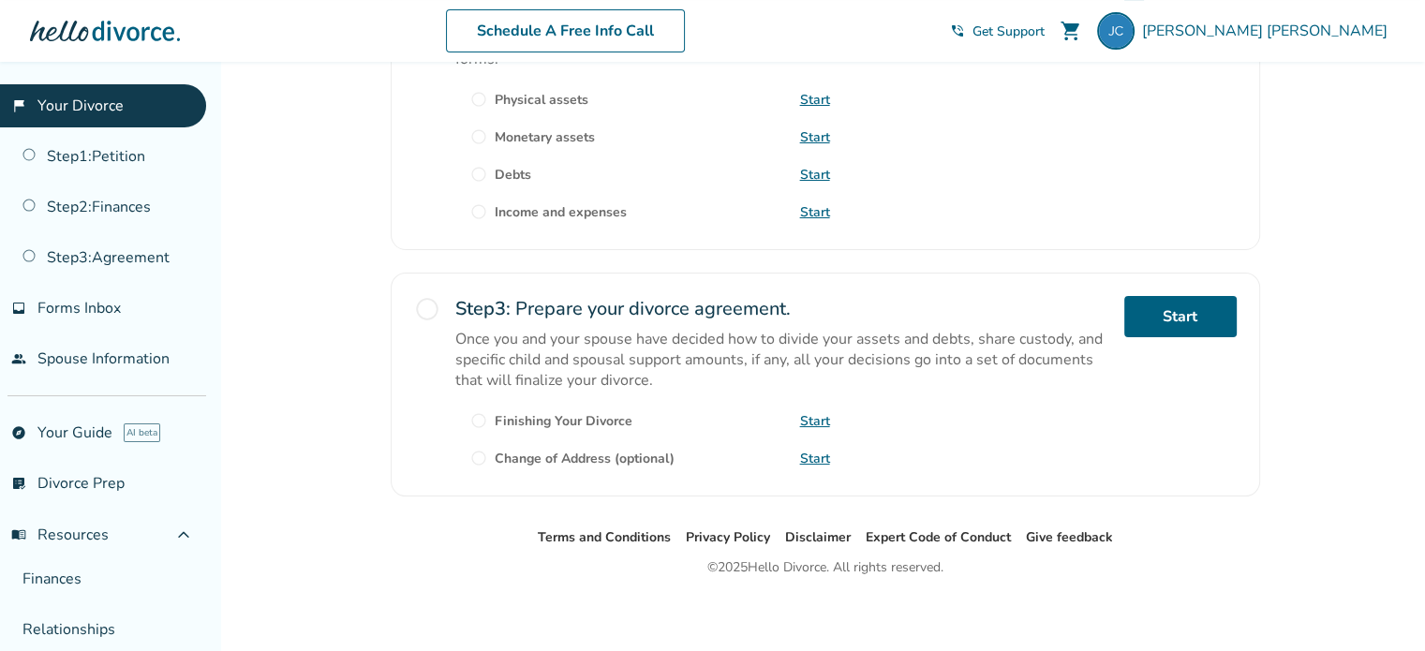
click at [113, 430] on link "explore Your Guide AI beta" at bounding box center [103, 432] width 206 height 43
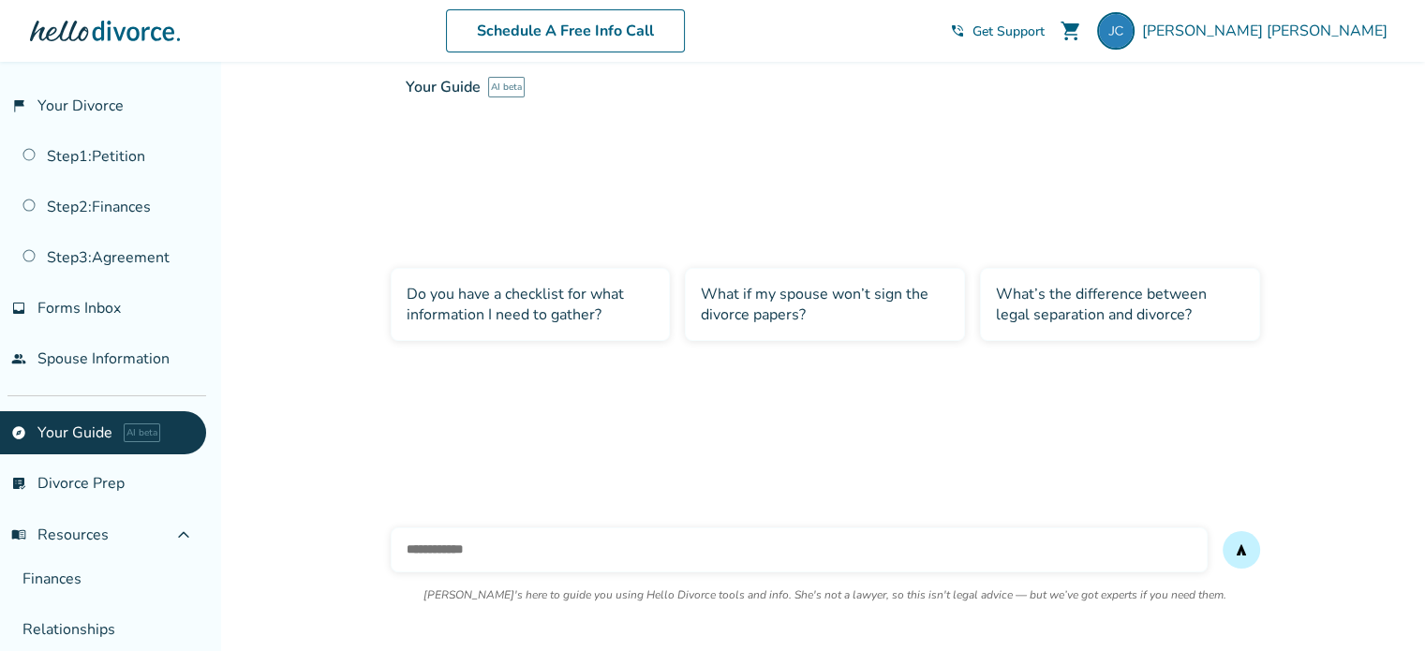
scroll to position [62, 0]
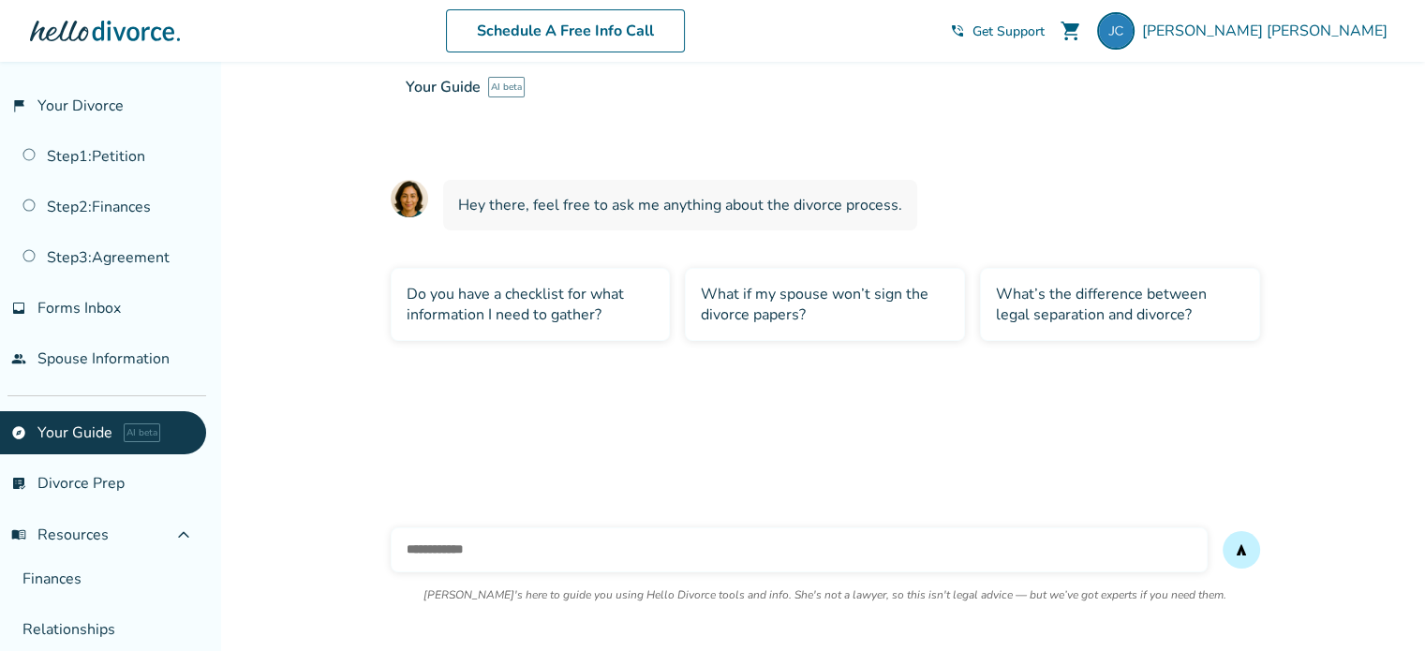
click at [535, 555] on input "text" at bounding box center [799, 549] width 817 height 45
type input "*"
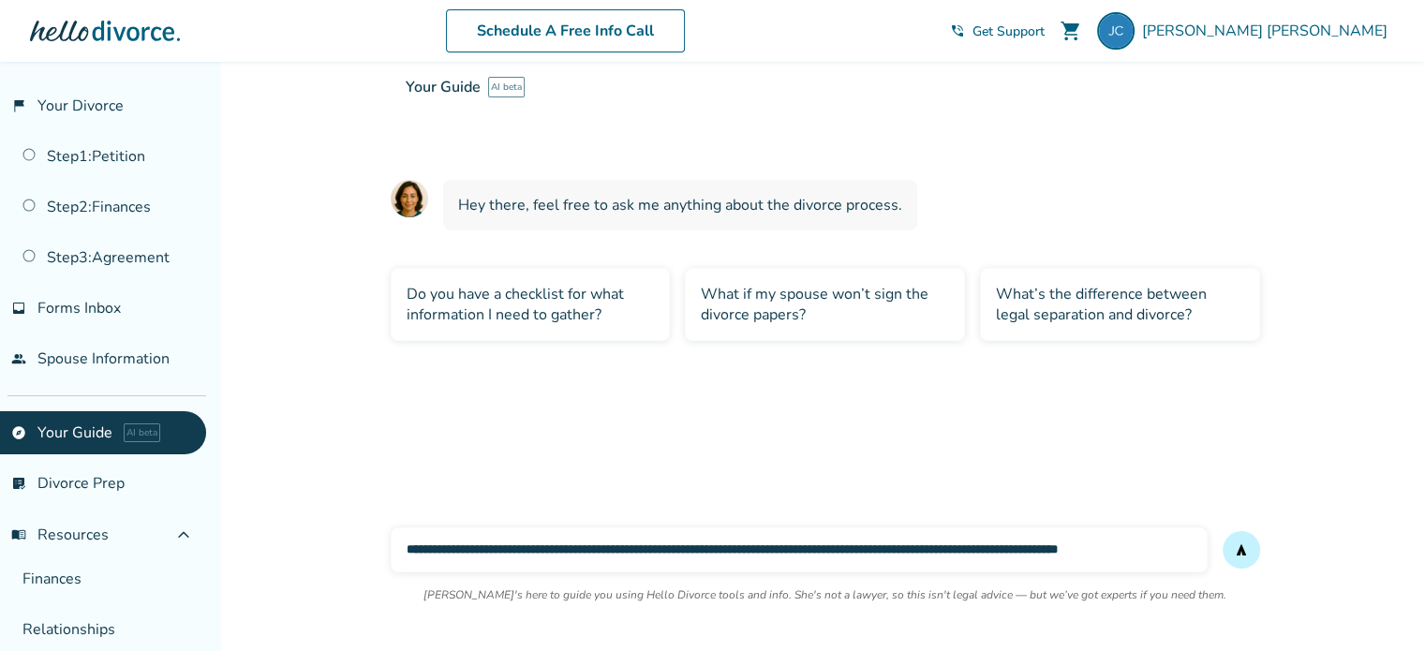
scroll to position [0, 19]
type input "**********"
click at [1223, 531] on button "send" at bounding box center [1241, 549] width 37 height 37
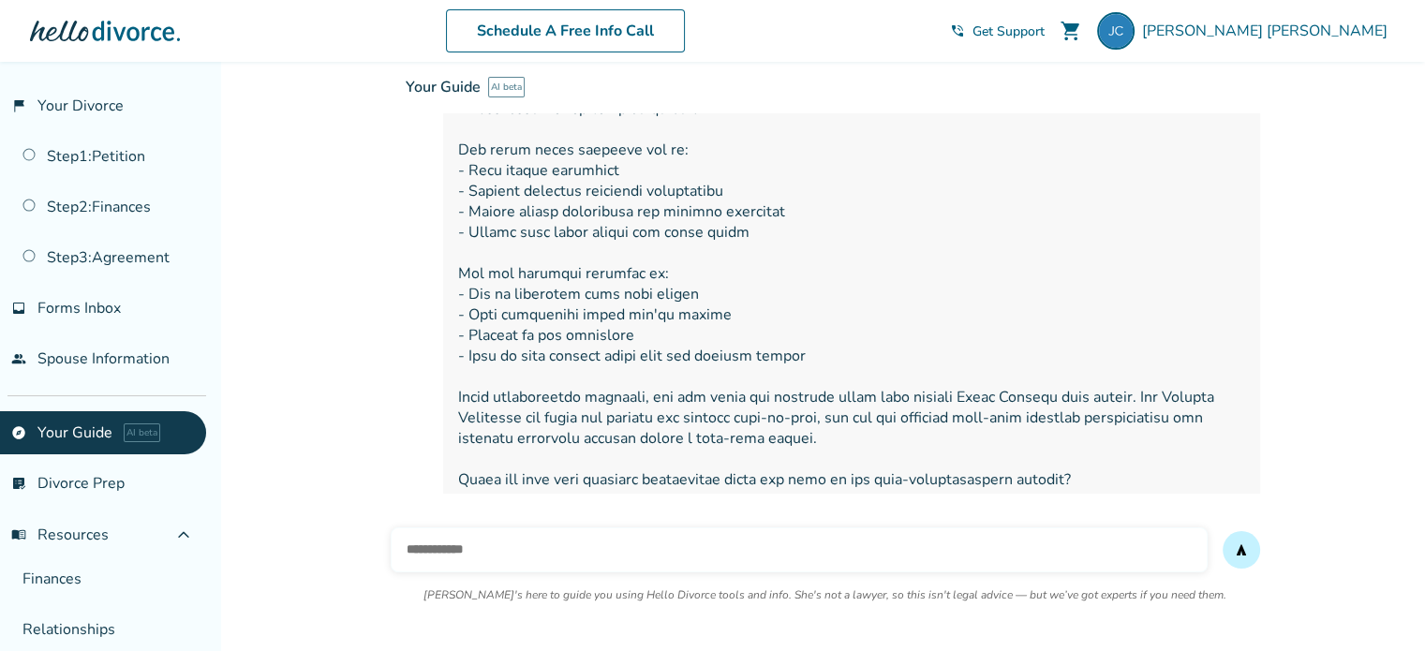
scroll to position [621, 0]
click at [572, 553] on input "text" at bounding box center [799, 549] width 817 height 45
click at [574, 544] on input "text" at bounding box center [799, 549] width 817 height 45
type input "**********"
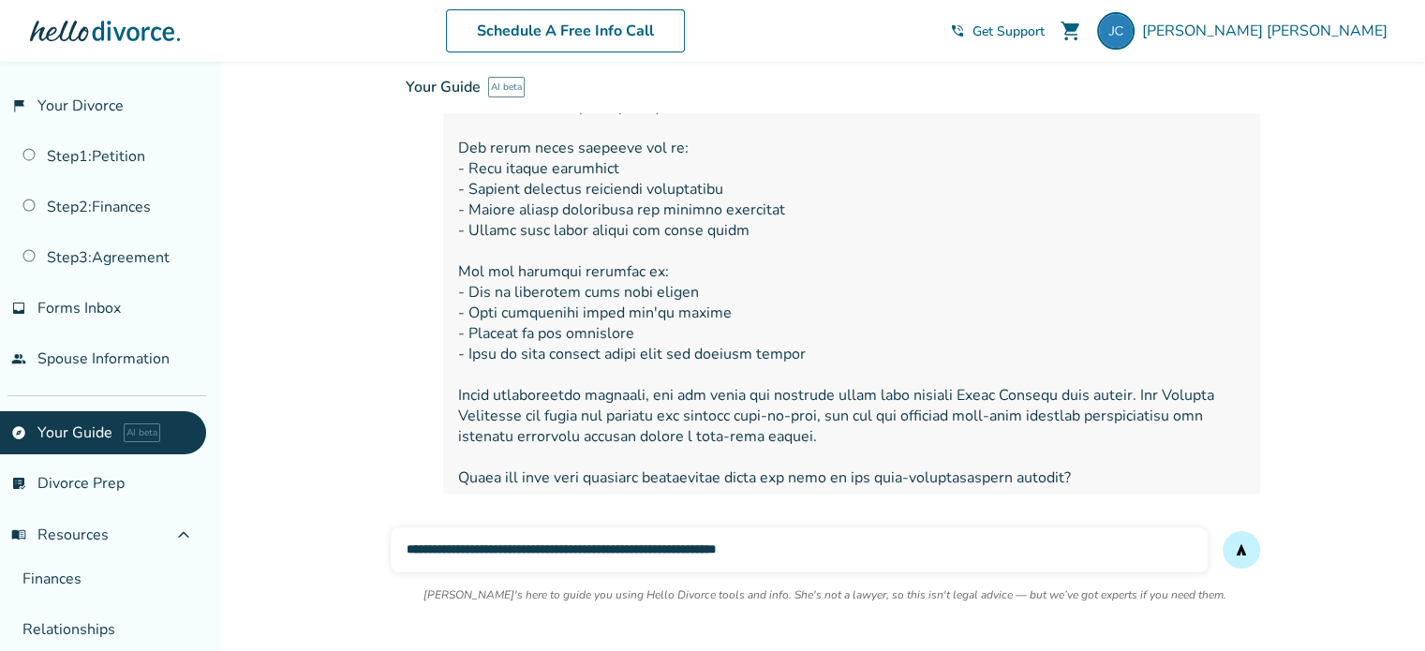
click at [1223, 531] on button "send" at bounding box center [1241, 549] width 37 height 37
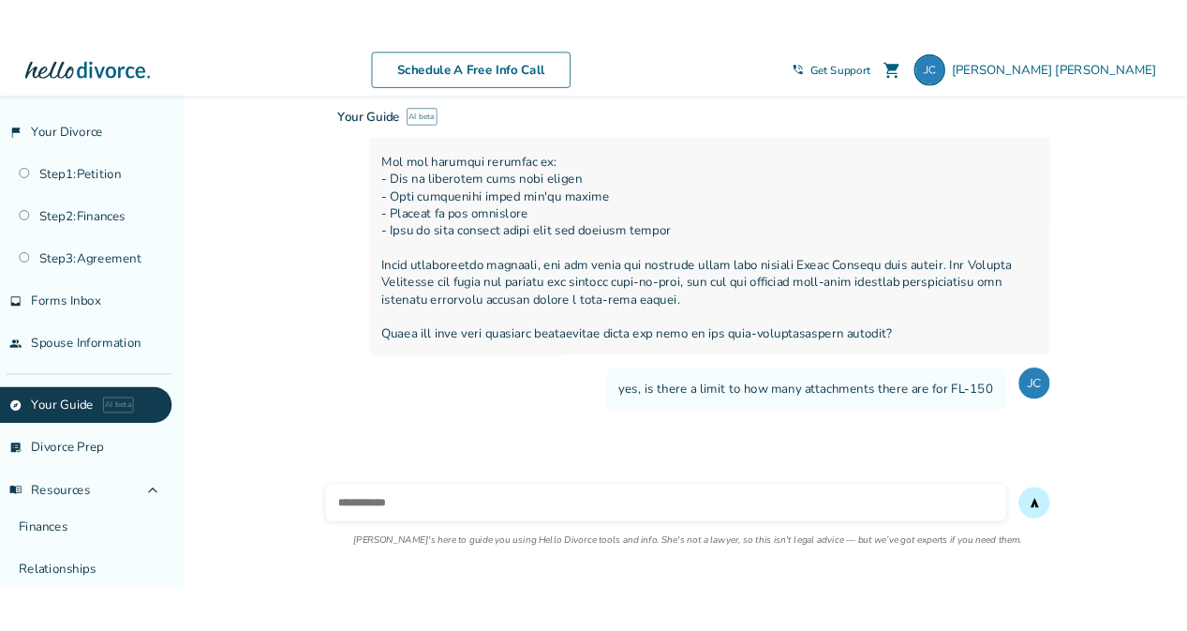
scroll to position [873, 0]
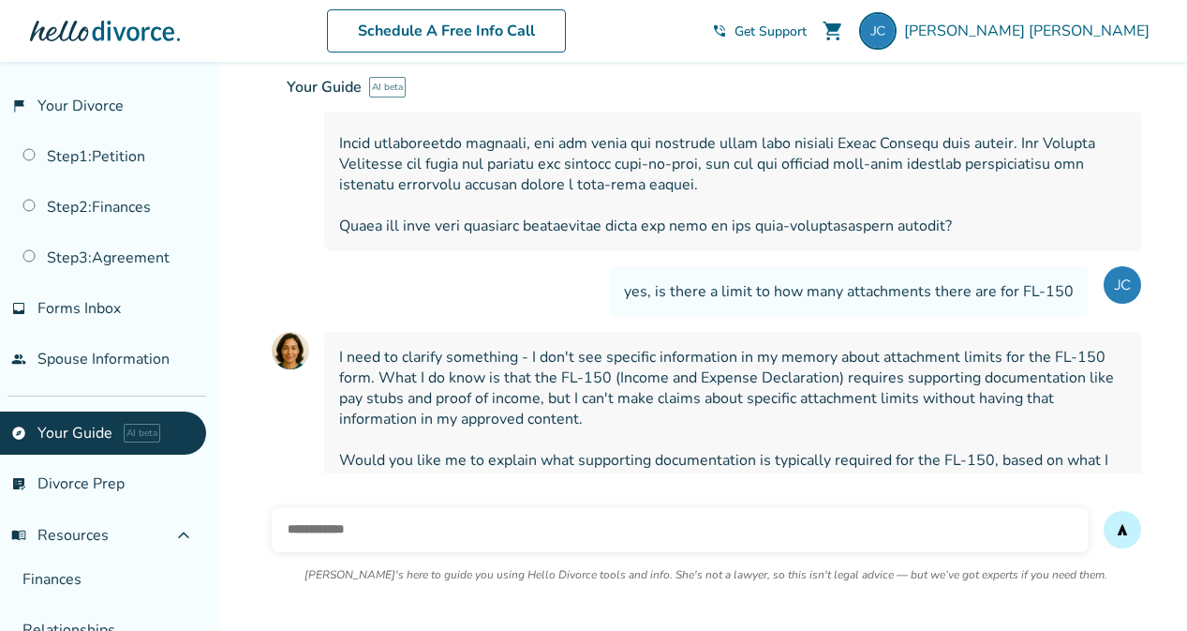
click at [652, 527] on input "text" at bounding box center [680, 529] width 817 height 45
type input "***"
click at [1104, 511] on button "send" at bounding box center [1122, 529] width 37 height 37
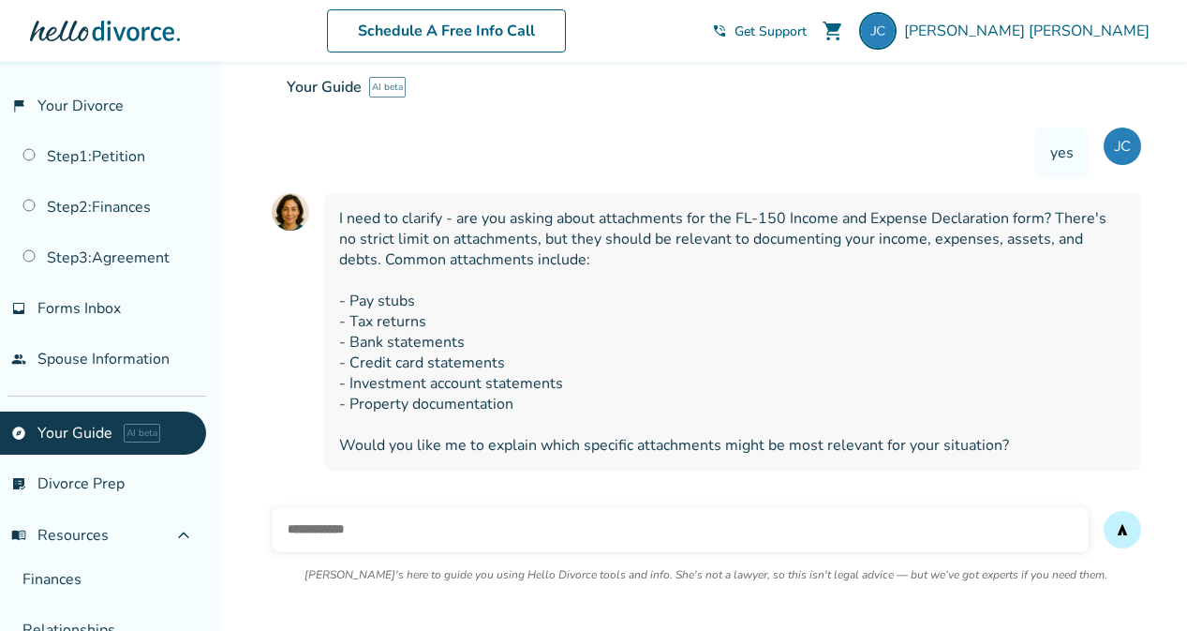
scroll to position [1269, 0]
click at [719, 518] on input "text" at bounding box center [680, 529] width 817 height 45
click at [706, 525] on input "**********" at bounding box center [680, 529] width 817 height 45
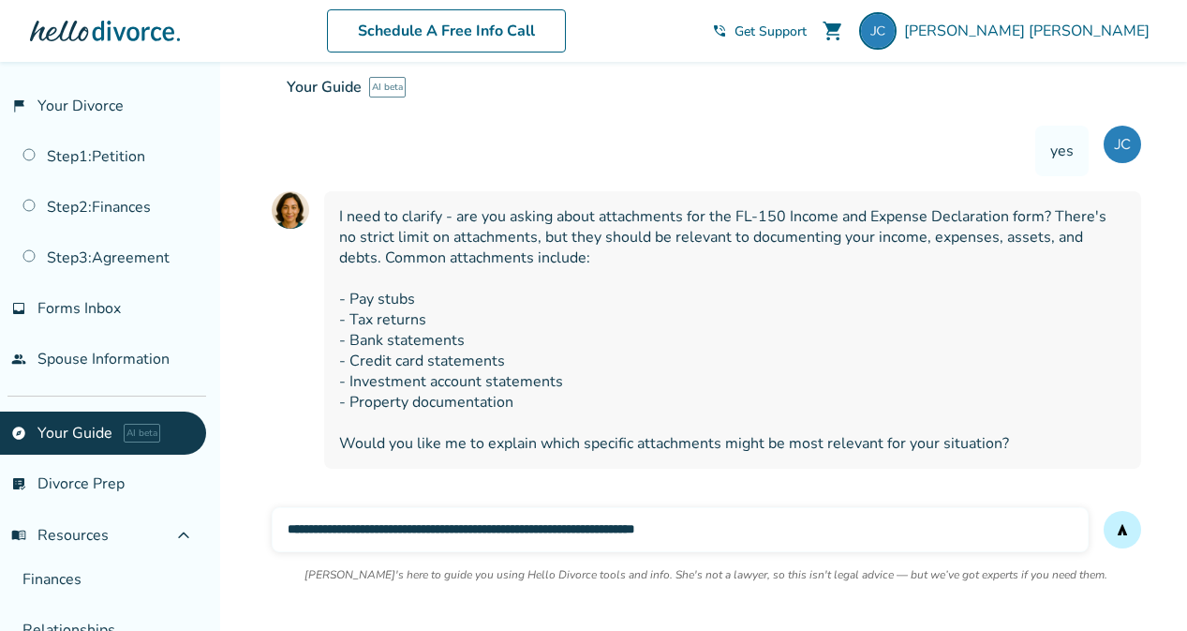
type input "**********"
click at [1104, 511] on button "send" at bounding box center [1122, 529] width 37 height 37
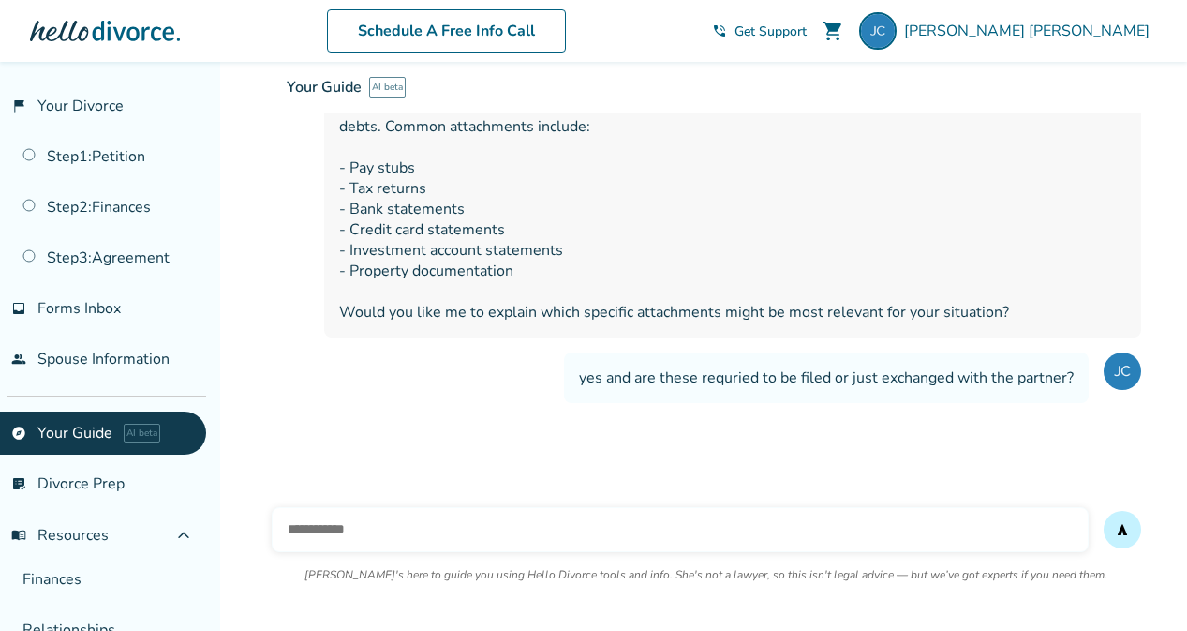
scroll to position [1482, 0]
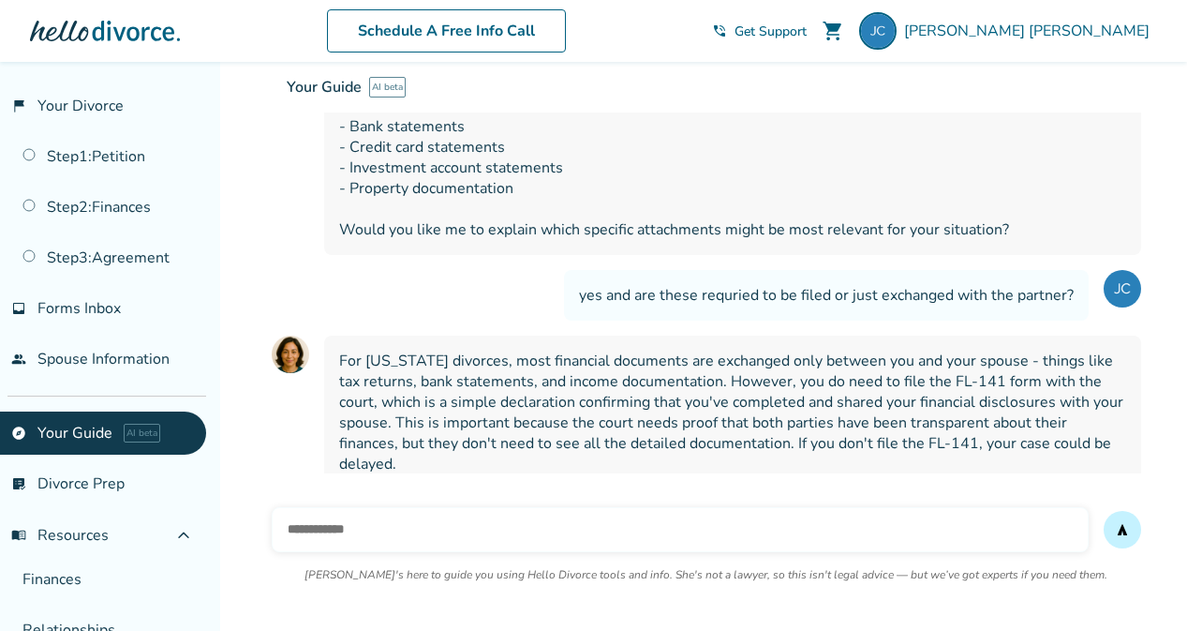
click at [417, 538] on input "text" at bounding box center [680, 529] width 817 height 45
type input "*"
type input "**********"
click at [1104, 511] on button "send" at bounding box center [1122, 529] width 37 height 37
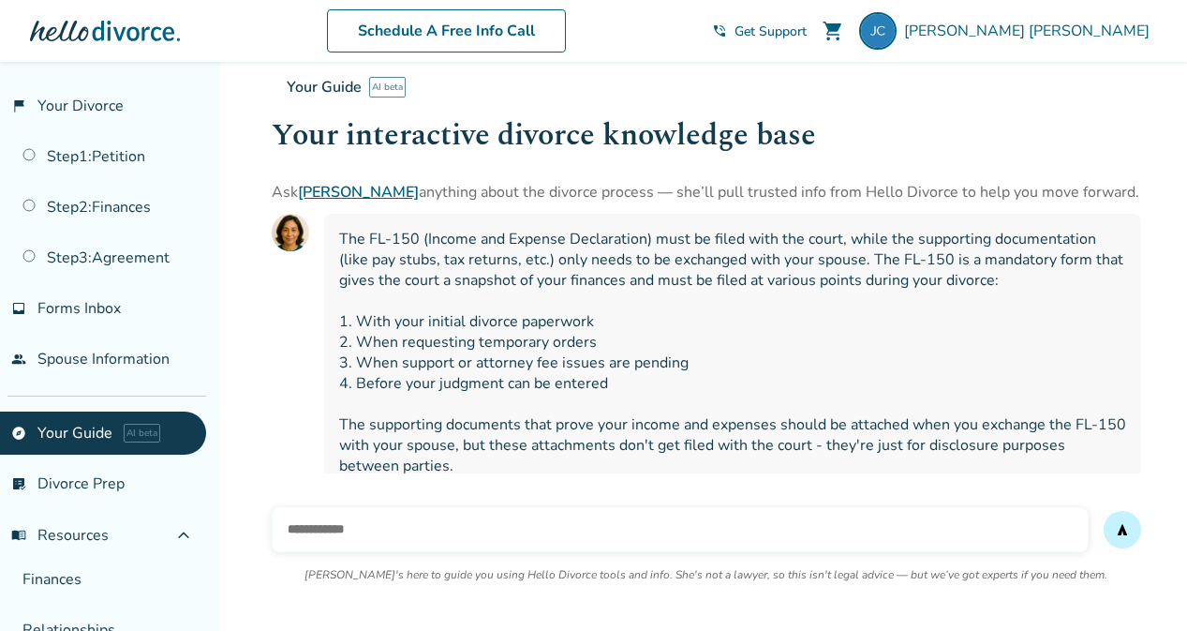
scroll to position [1808, 0]
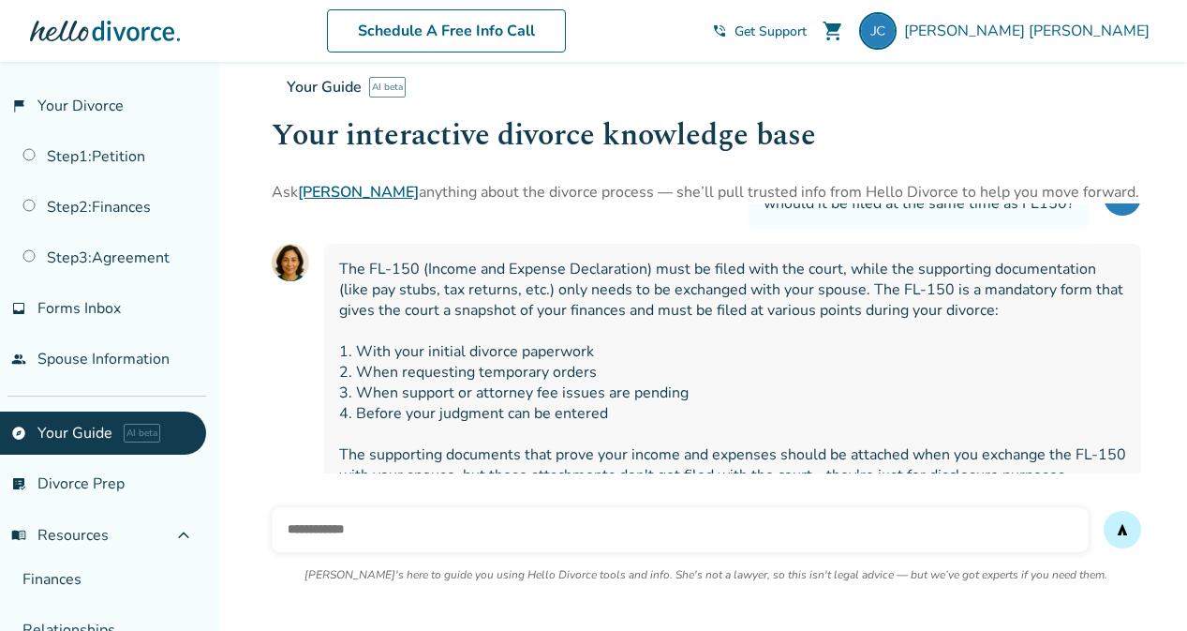
click at [112, 263] on link "Step 3 : Agreement" at bounding box center [103, 257] width 206 height 43
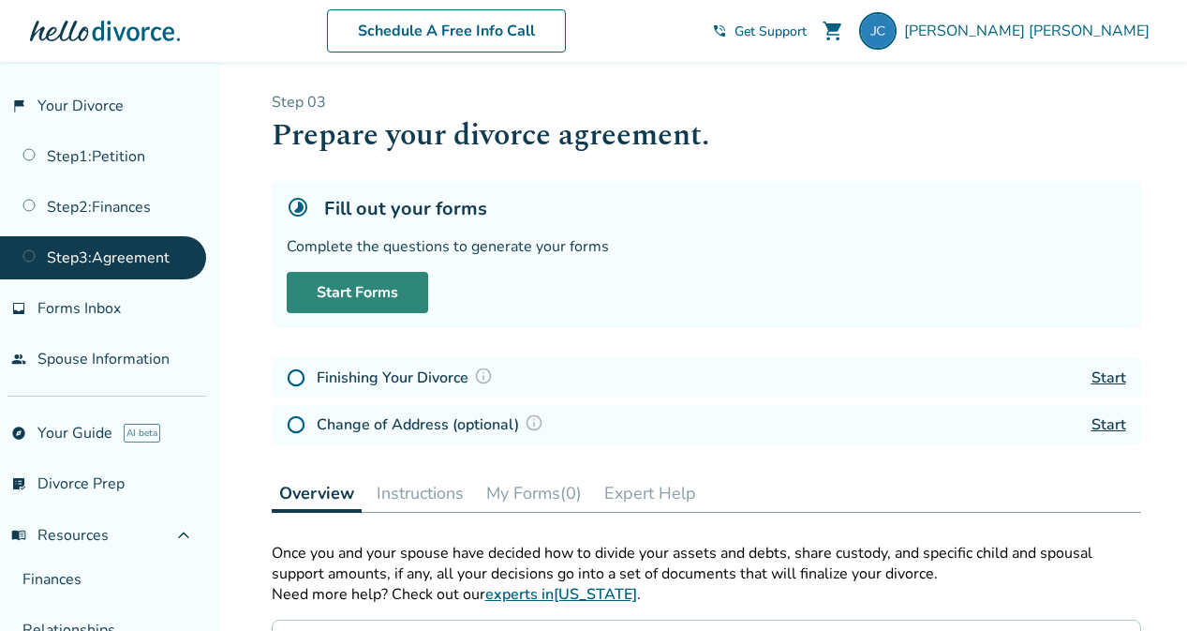
click at [372, 295] on link "Start Forms" at bounding box center [357, 292] width 141 height 41
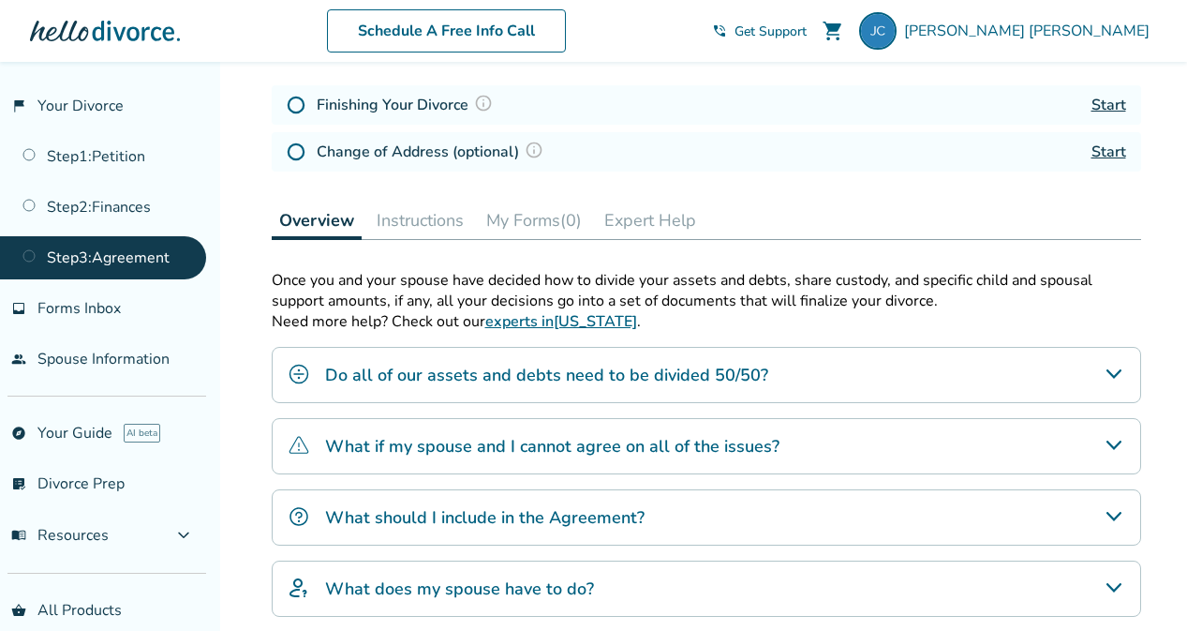
scroll to position [281, 0]
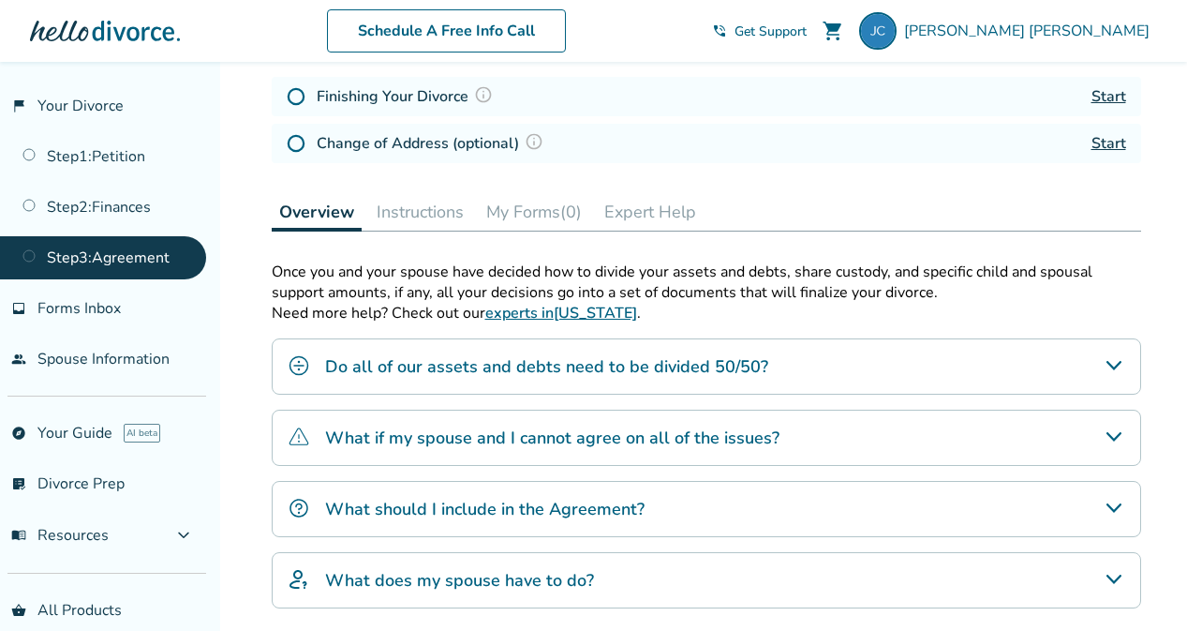
click at [1015, 359] on div "Do all of our assets and debts need to be divided 50/50?" at bounding box center [706, 366] width 869 height 56
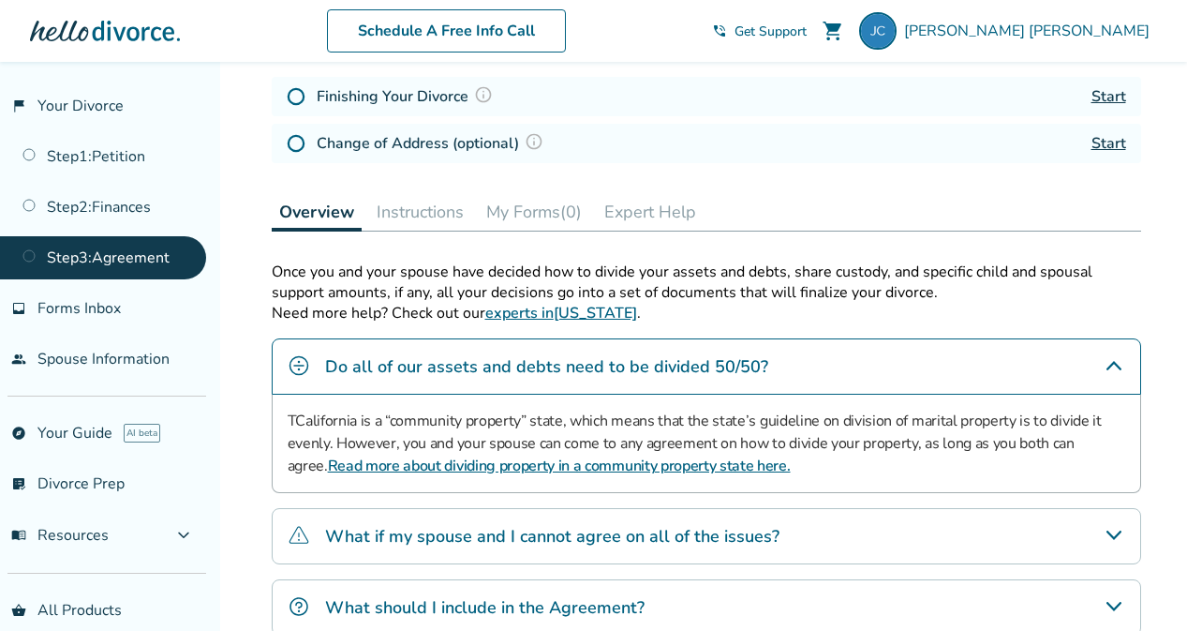
click at [395, 103] on h4 "Finishing Your Divorce" at bounding box center [408, 96] width 182 height 24
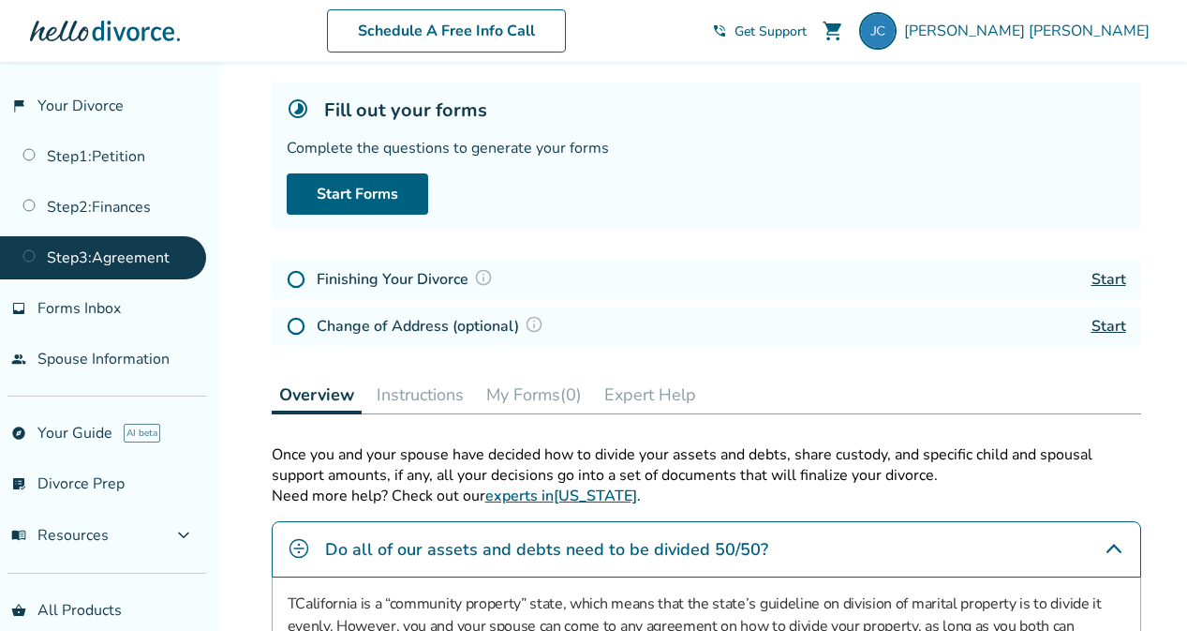
scroll to position [94, 0]
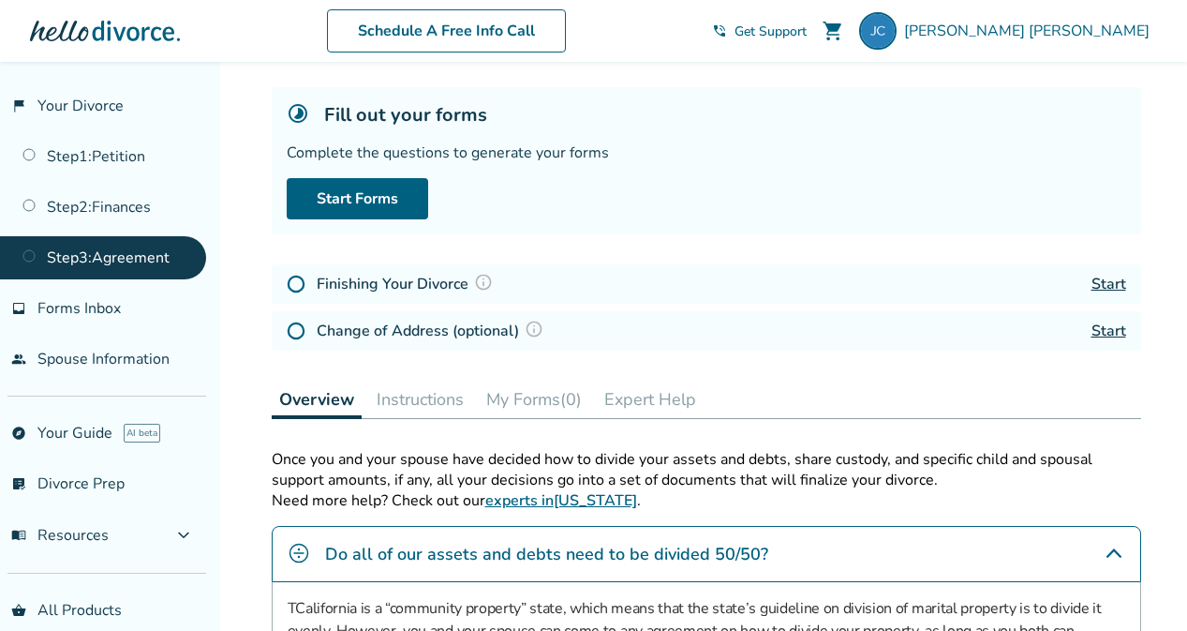
click at [1103, 282] on link "Start" at bounding box center [1109, 284] width 35 height 21
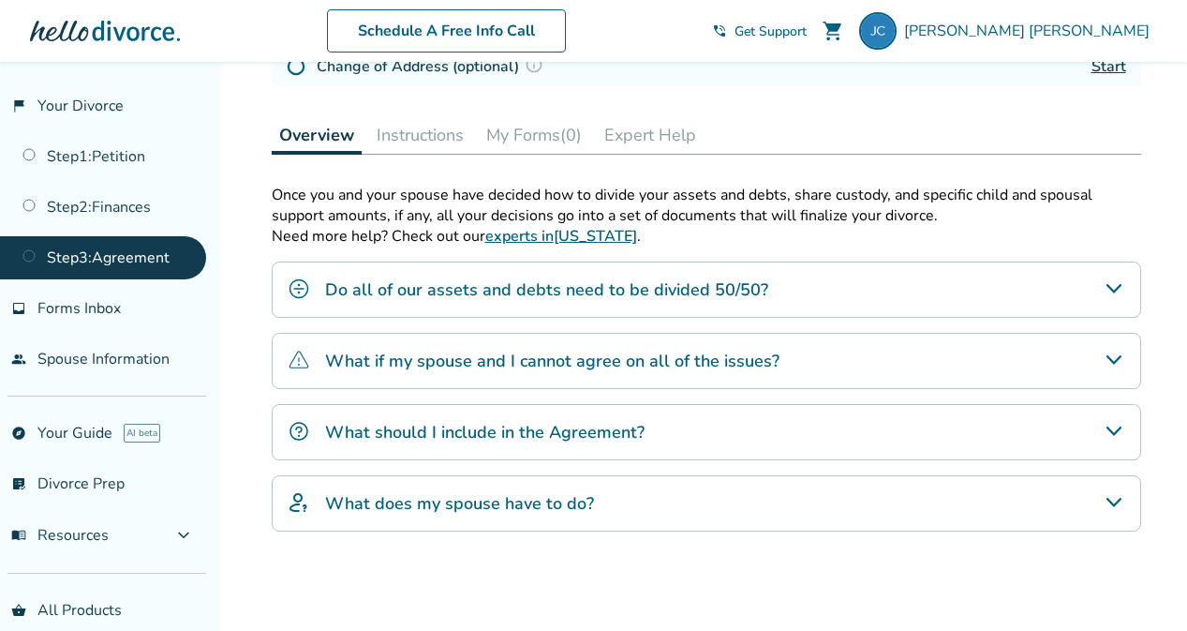
scroll to position [448, 0]
